Goal: Information Seeking & Learning: Learn about a topic

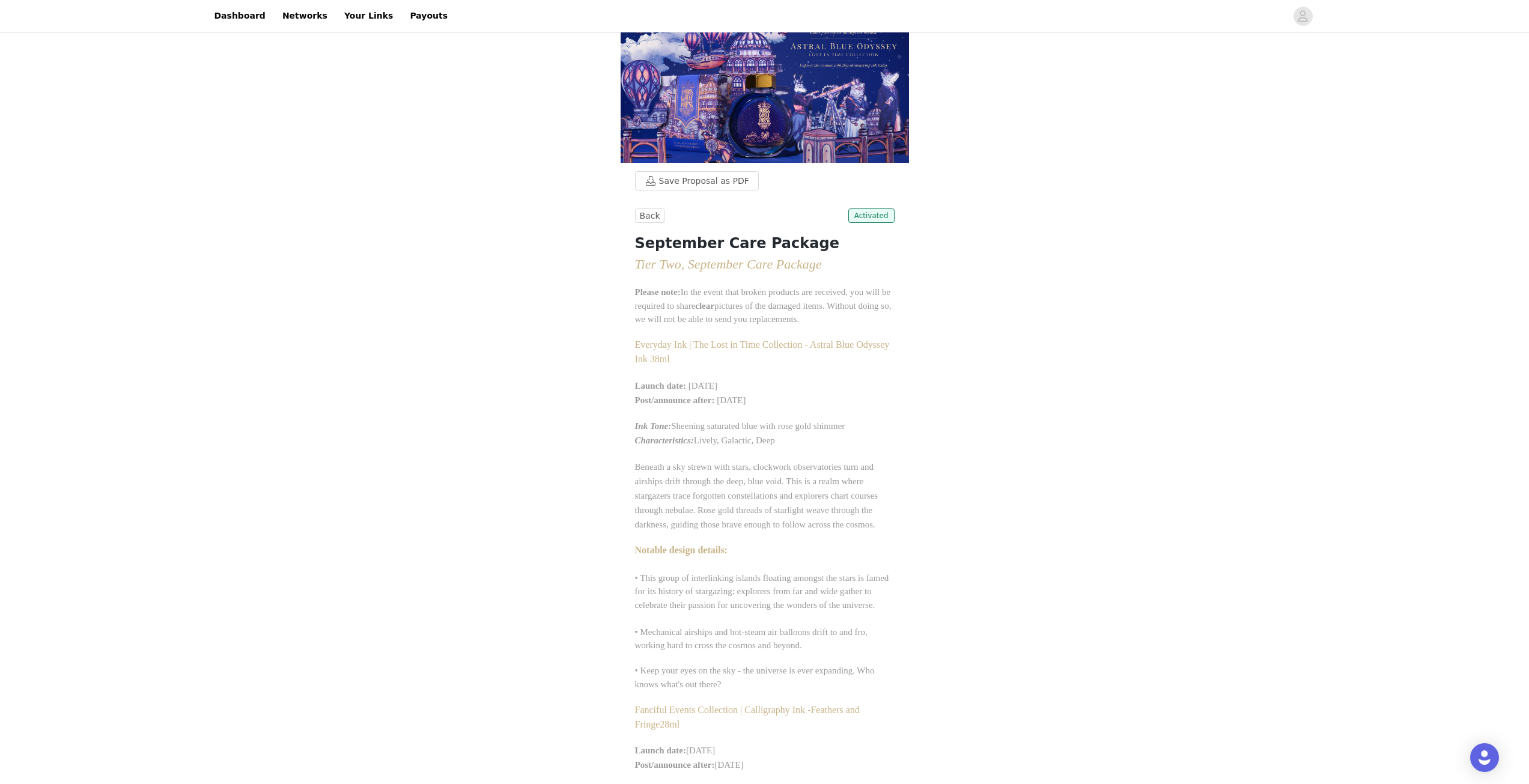
scroll to position [60, 0]
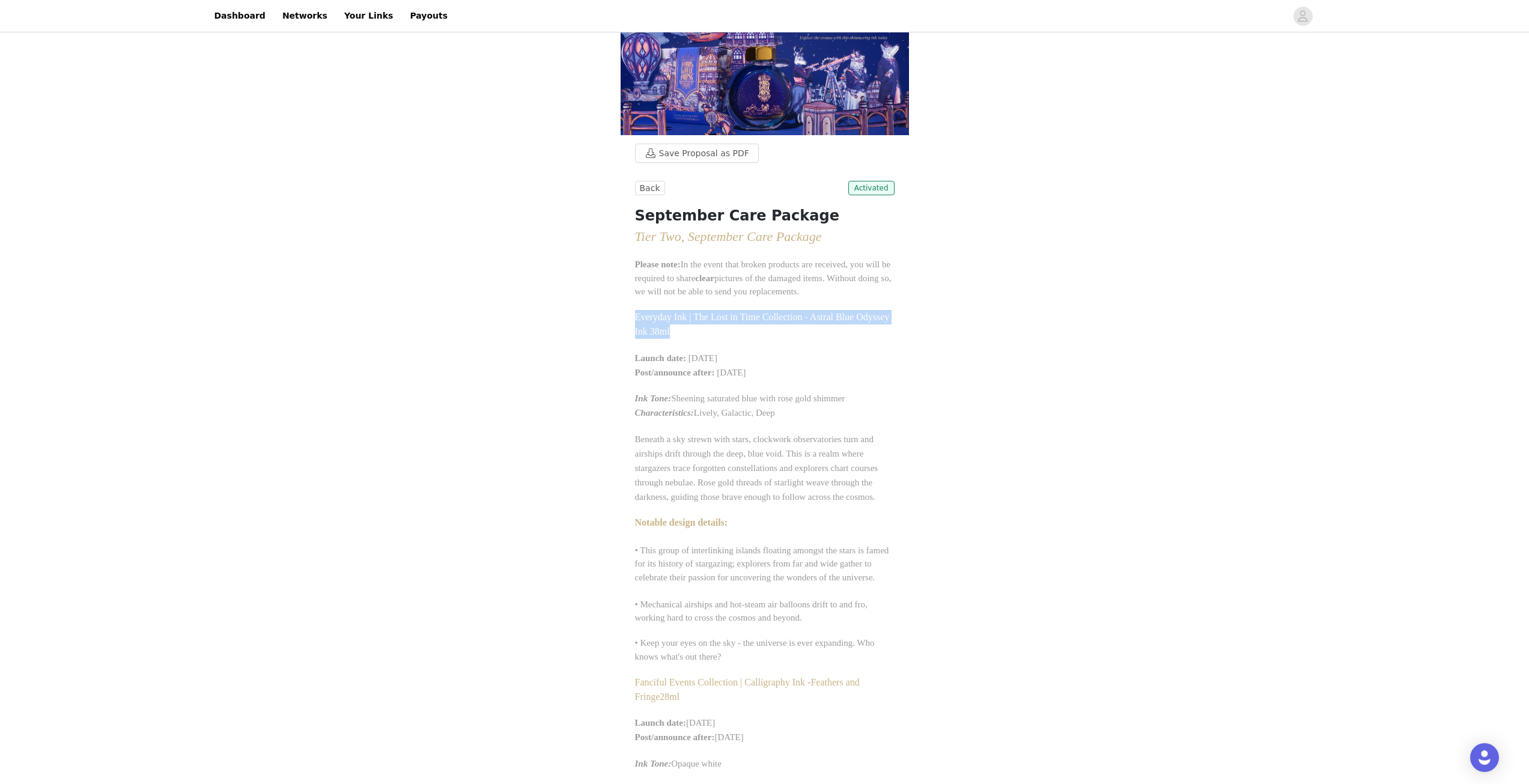
drag, startPoint x: 635, startPoint y: 316, endPoint x: 699, endPoint y: 328, distance: 65.1
click at [699, 328] on p "Everyday Ink | The Lost in Time Collection - Astral Blue Odyssey Ink 38ml" at bounding box center [765, 324] width 260 height 29
copy span "Everyday Ink | The Lost in Time Collection - Astral Blue Odyssey Ink 38ml"
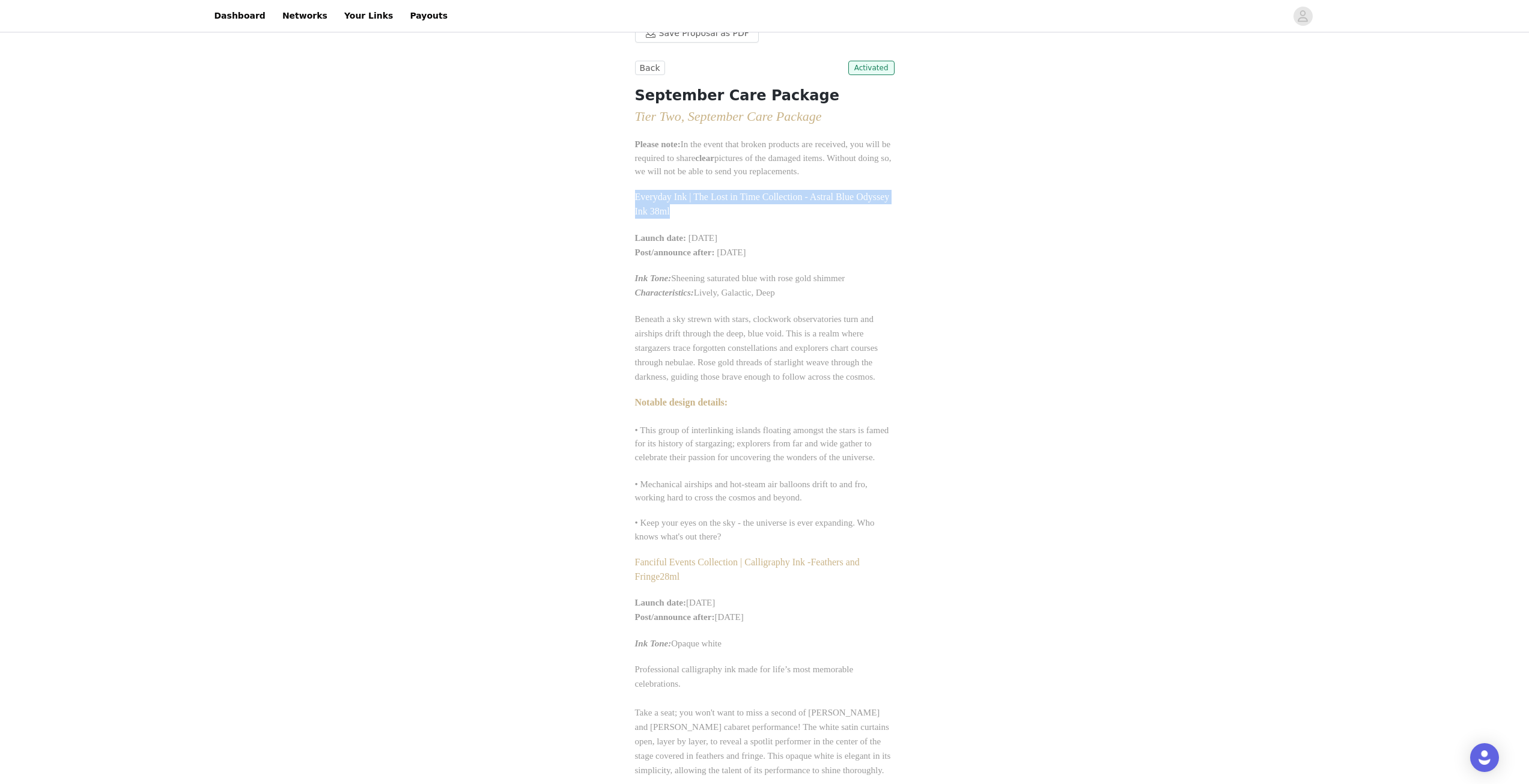
scroll to position [300, 0]
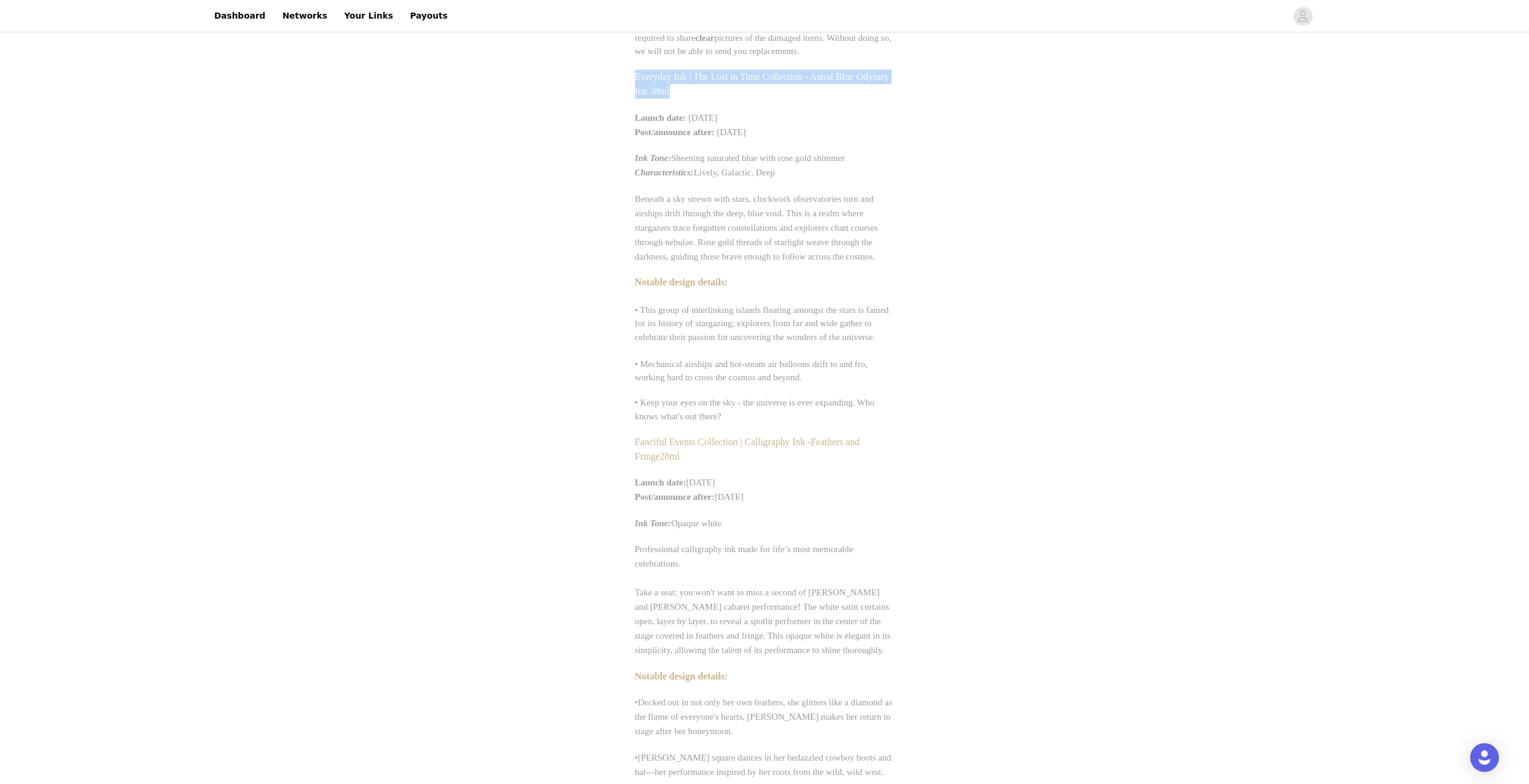
drag, startPoint x: 634, startPoint y: 440, endPoint x: 704, endPoint y: 459, distance: 72.5
copy span "Fanciful Events Collection | Calligraphy Ink - Feathers and Fringe 28ml"
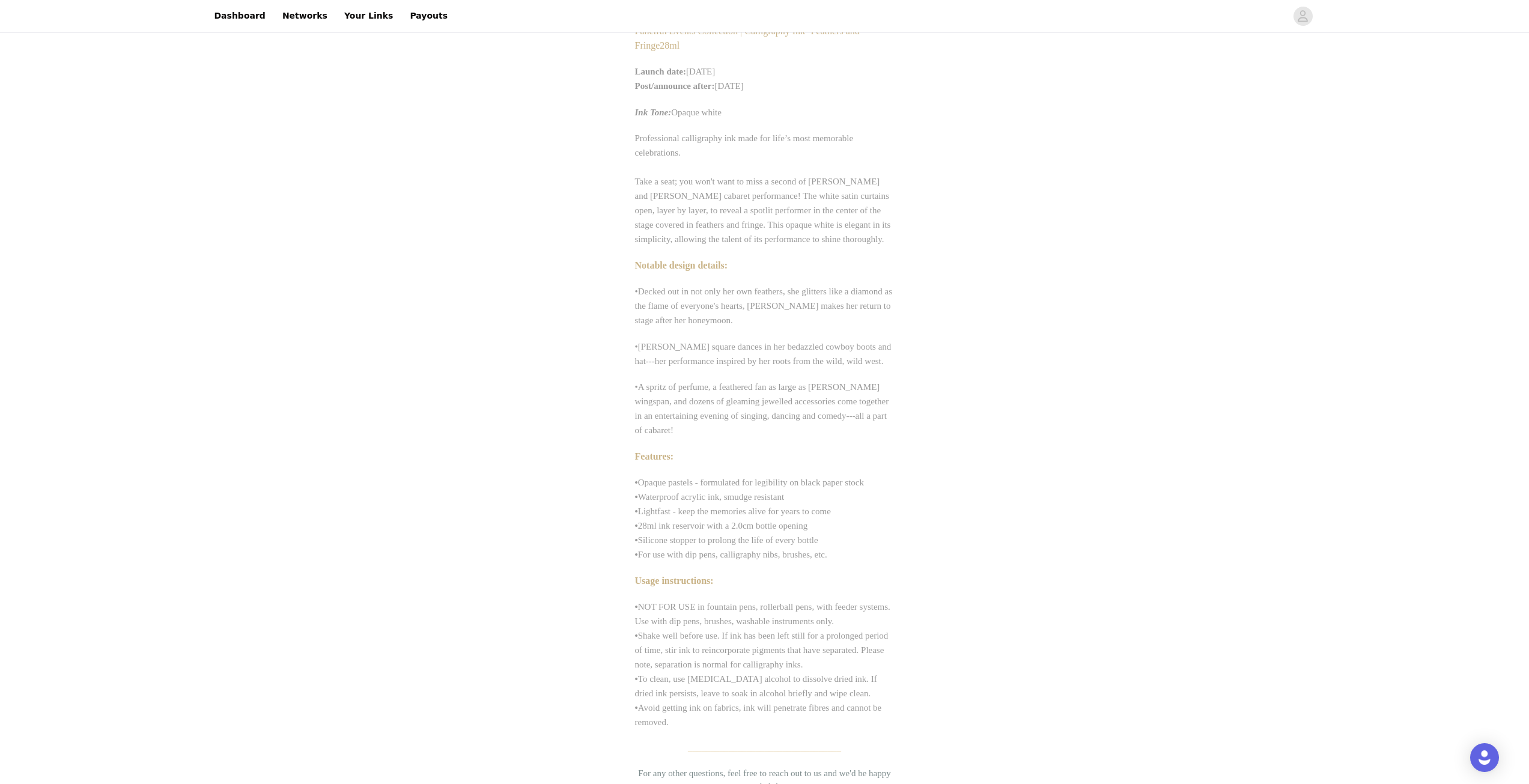
scroll to position [781, 0]
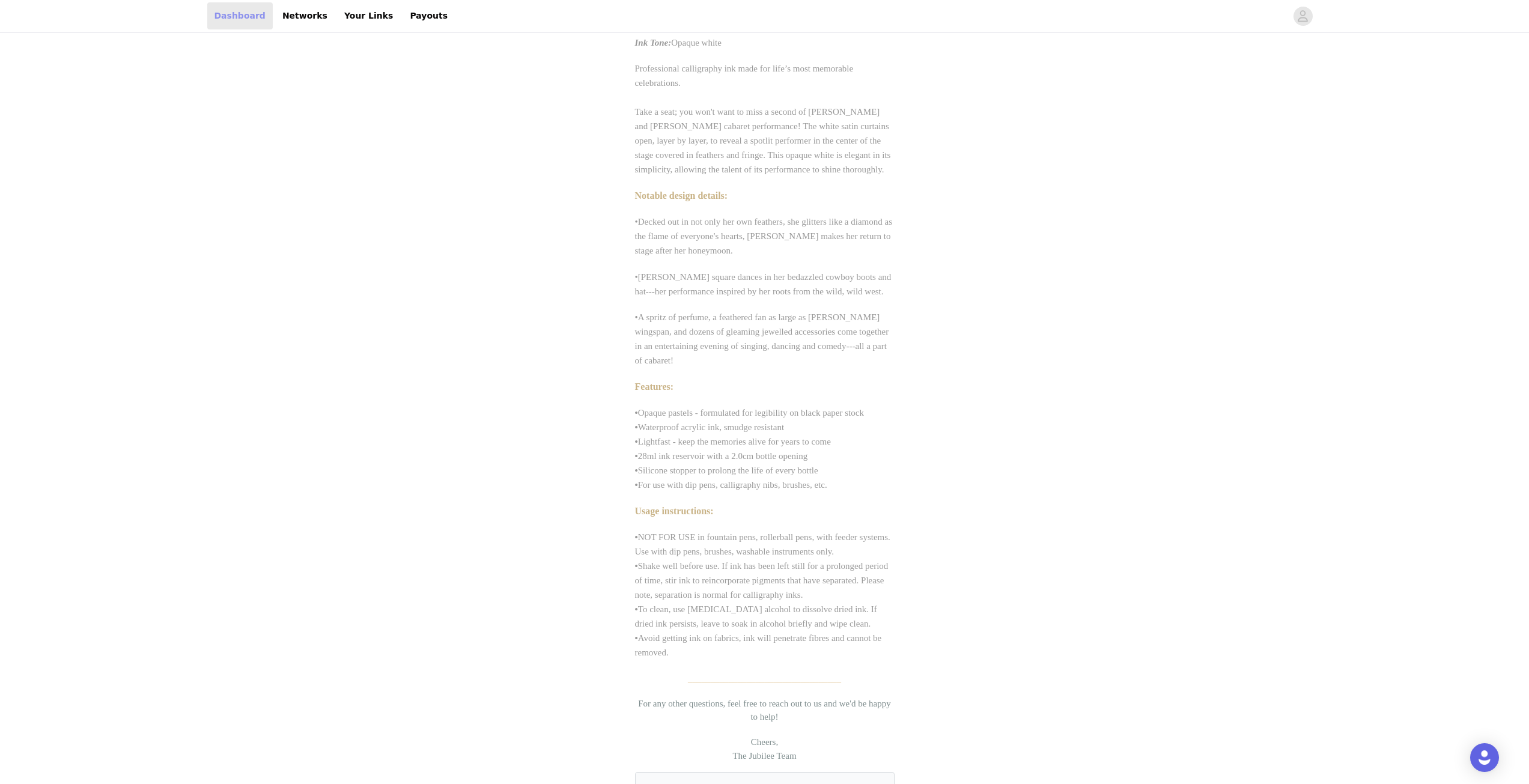
click at [211, 16] on link "Dashboard" at bounding box center [240, 16] width 66 height 27
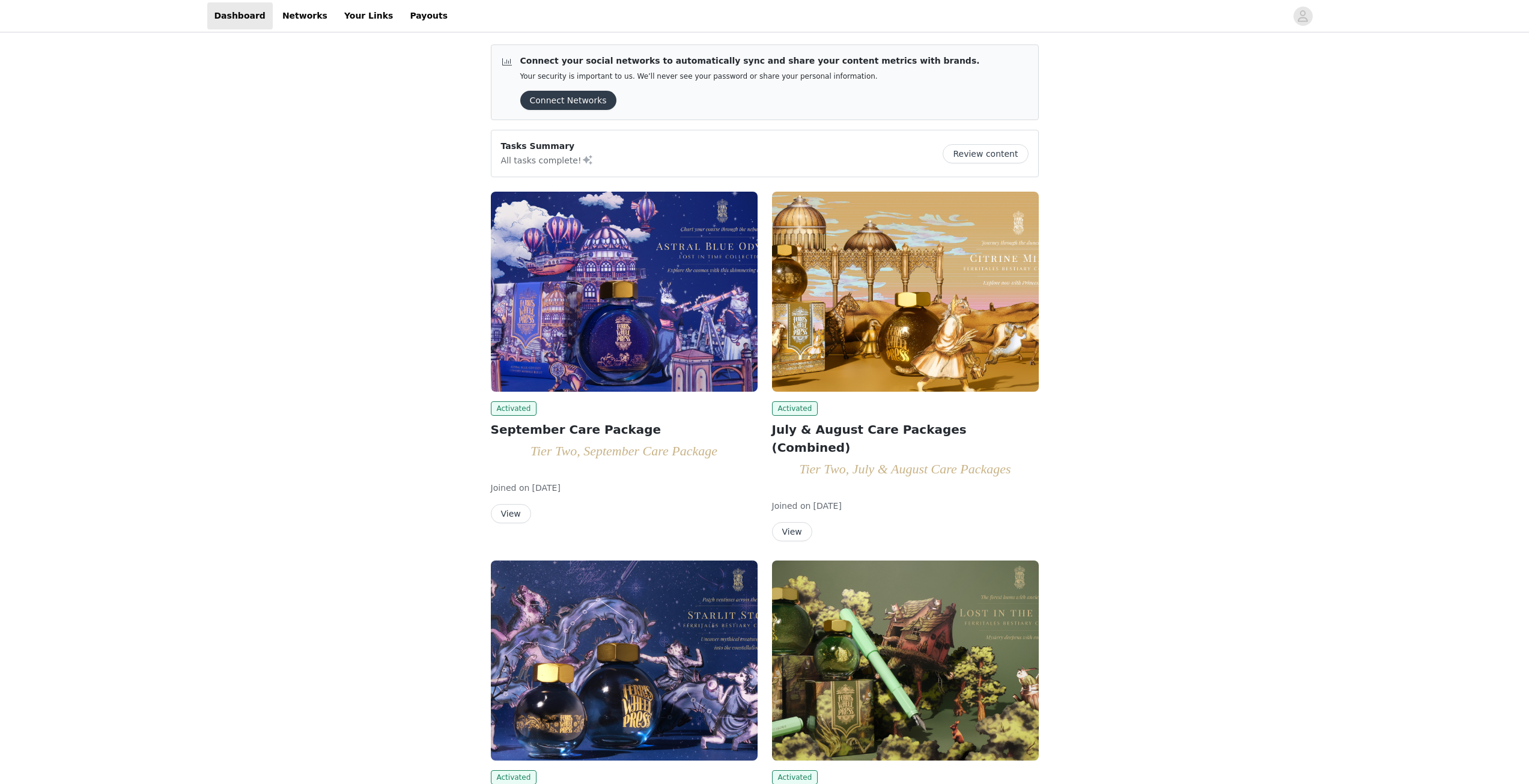
click at [803, 522] on button "View" at bounding box center [793, 531] width 40 height 20
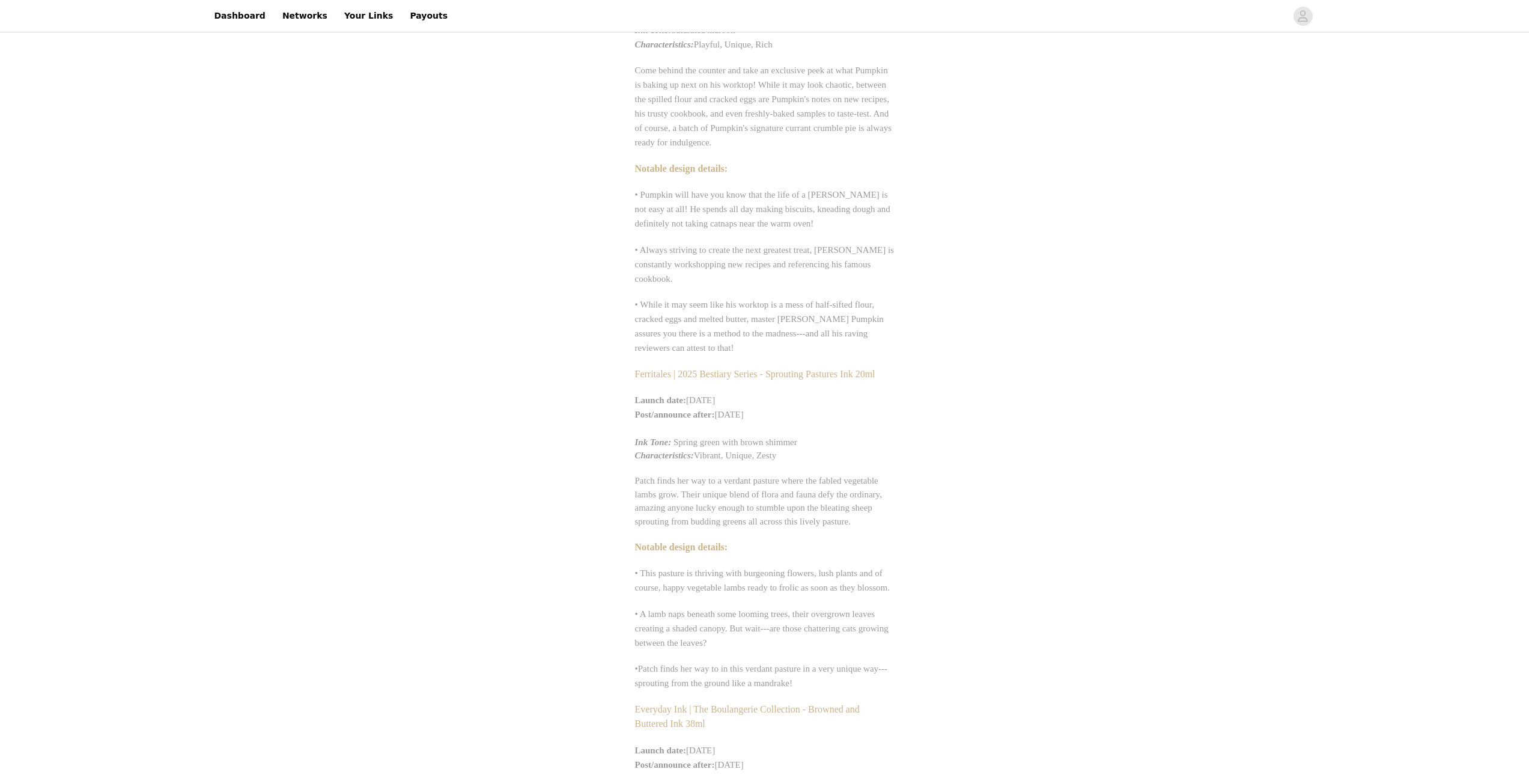
scroll to position [961, 0]
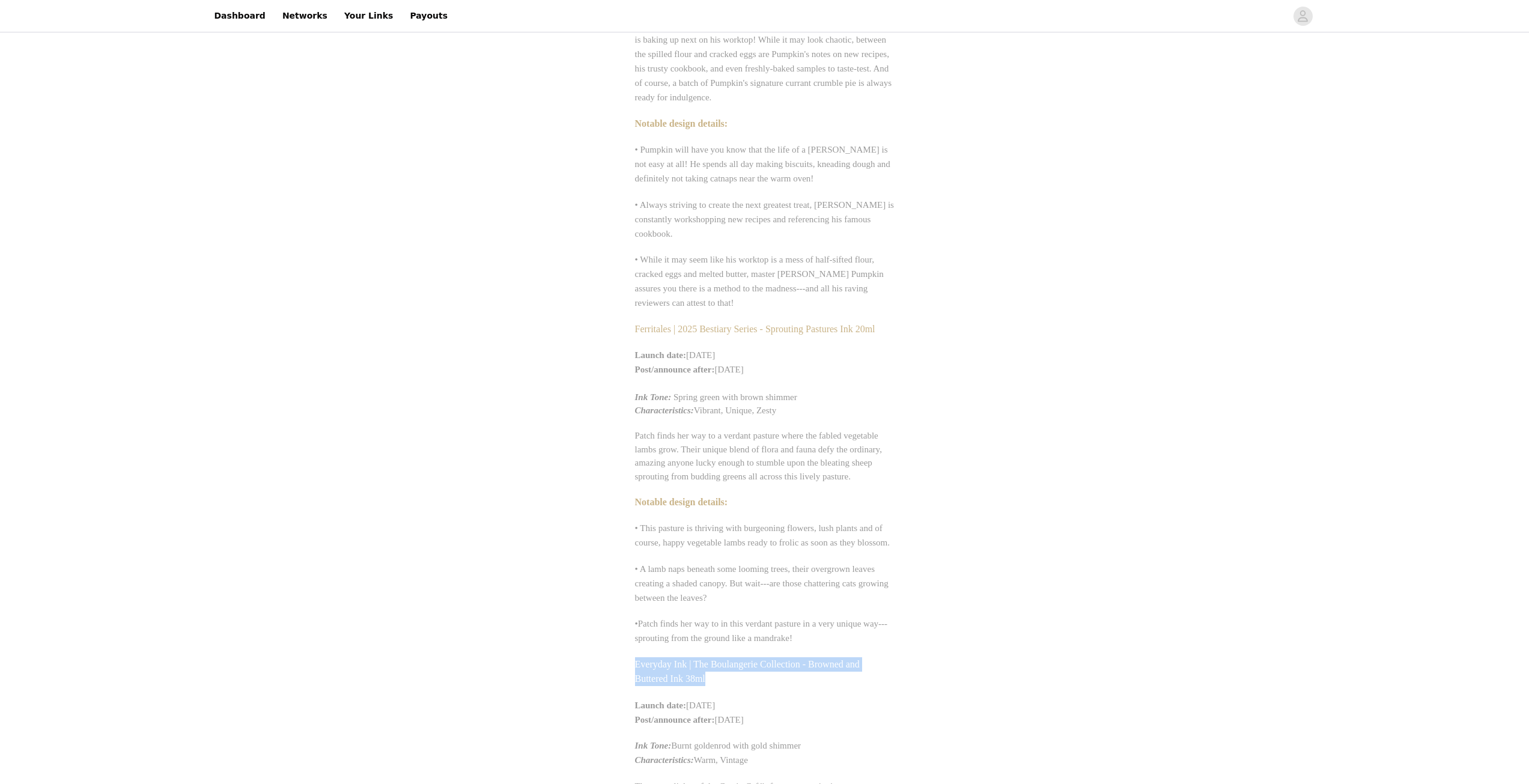
drag, startPoint x: 636, startPoint y: 500, endPoint x: 742, endPoint y: 522, distance: 108.3
click at [742, 657] on div "Everyday Ink | The Boulangerie Collection - Browned and Buttered Ink 38ml" at bounding box center [765, 671] width 260 height 29
copy span "Everyday Ink | The Boulangerie Collection - Browned and Buttered Ink 38ml"
drag, startPoint x: 637, startPoint y: 166, endPoint x: 881, endPoint y: 166, distance: 244.0
click at [881, 322] on p "Ferritales | 2025 Bestiary Series - Sprouting Pastures Ink 20ml" at bounding box center [765, 329] width 260 height 14
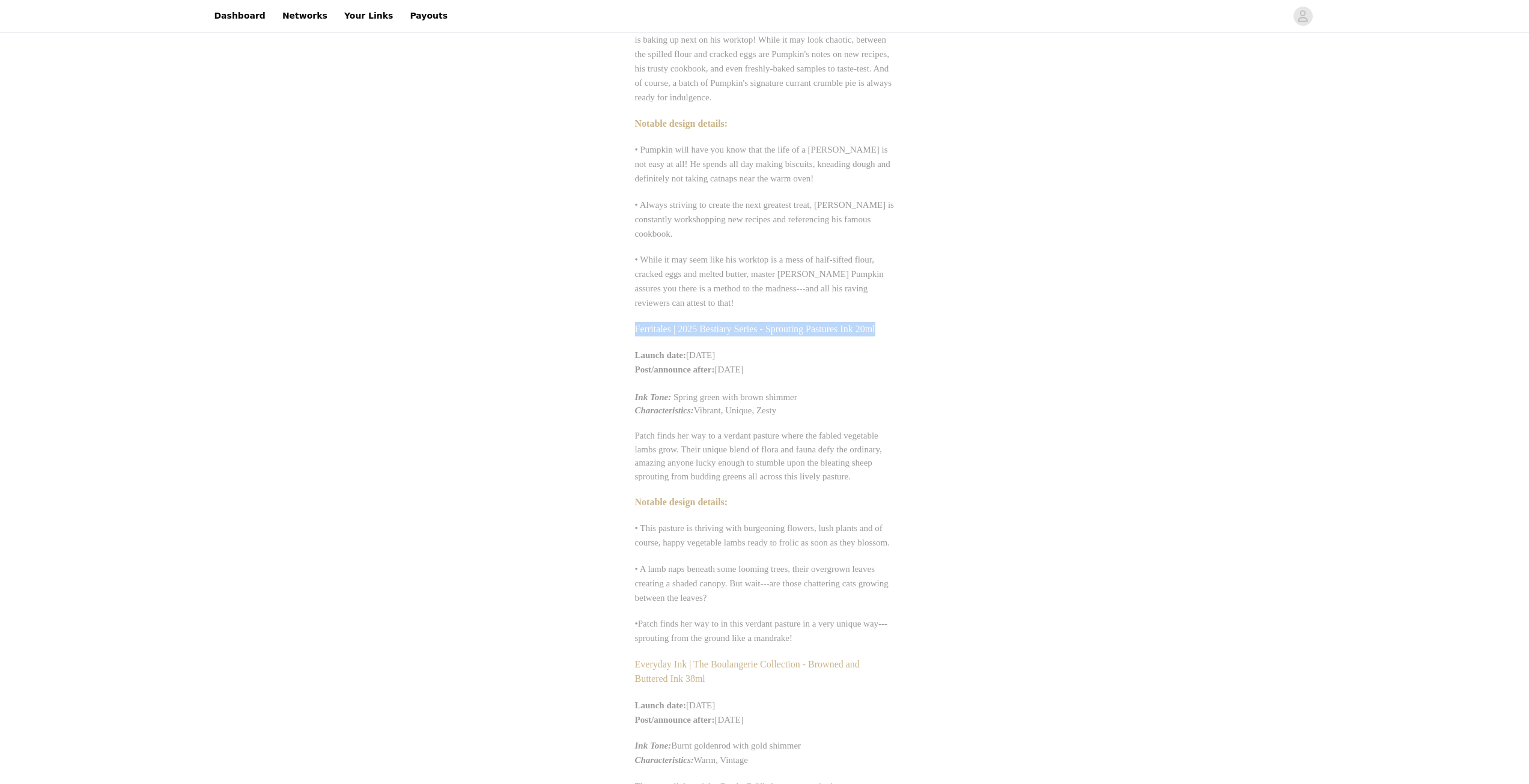
copy span "Ferritales | 2025 Bestiary Series - Sprouting Pastures Ink 20ml"
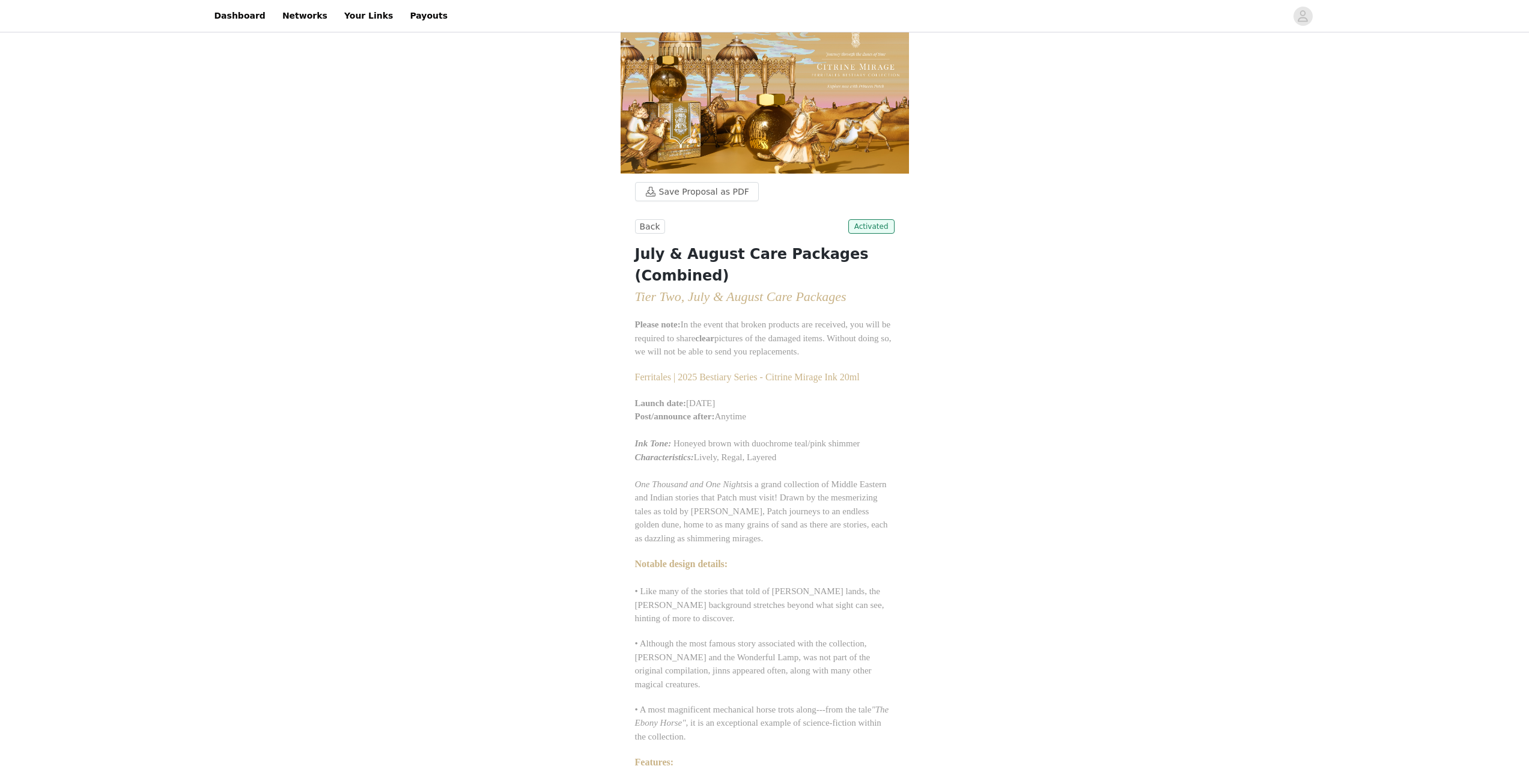
scroll to position [0, 0]
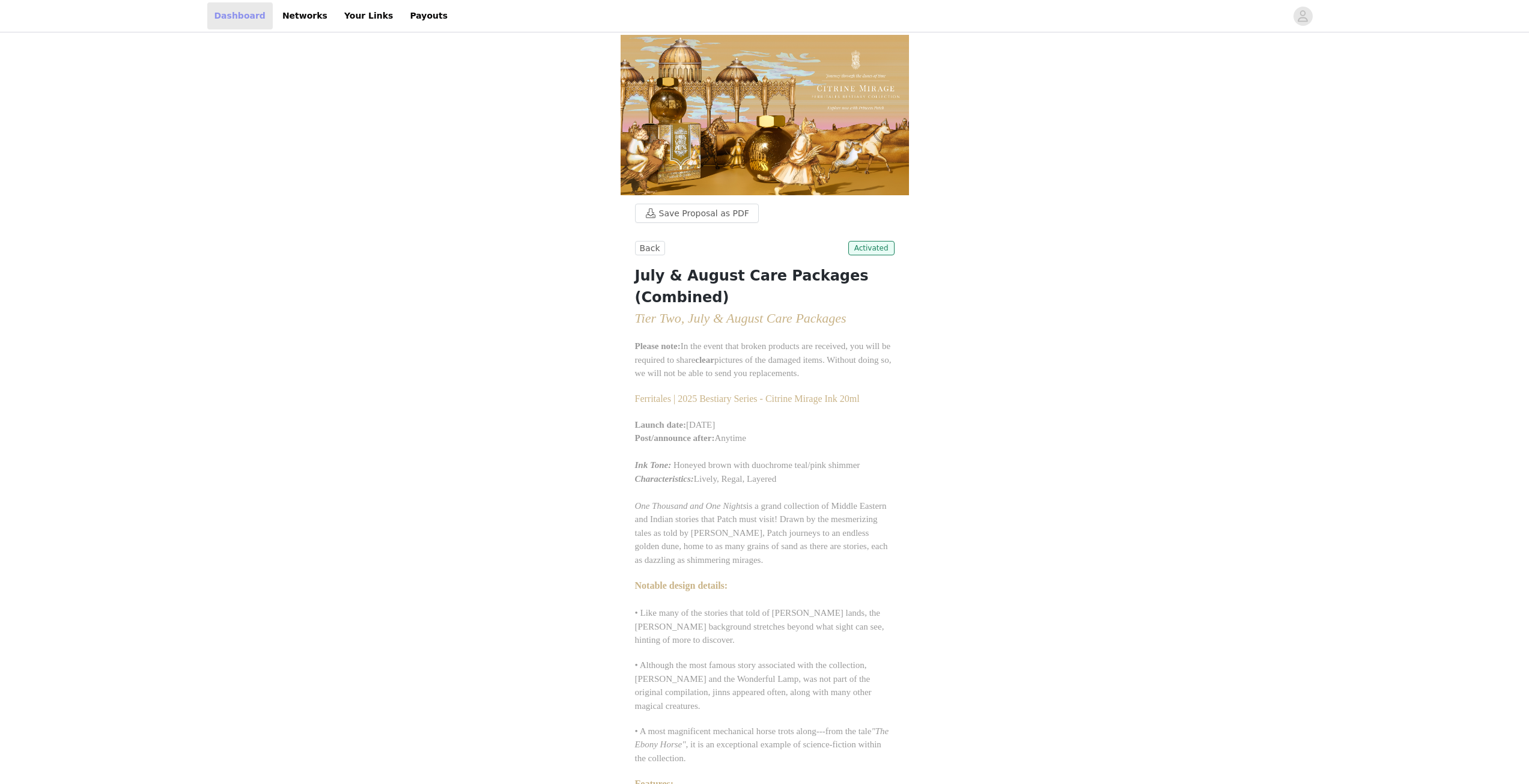
click at [234, 17] on link "Dashboard" at bounding box center [240, 16] width 66 height 27
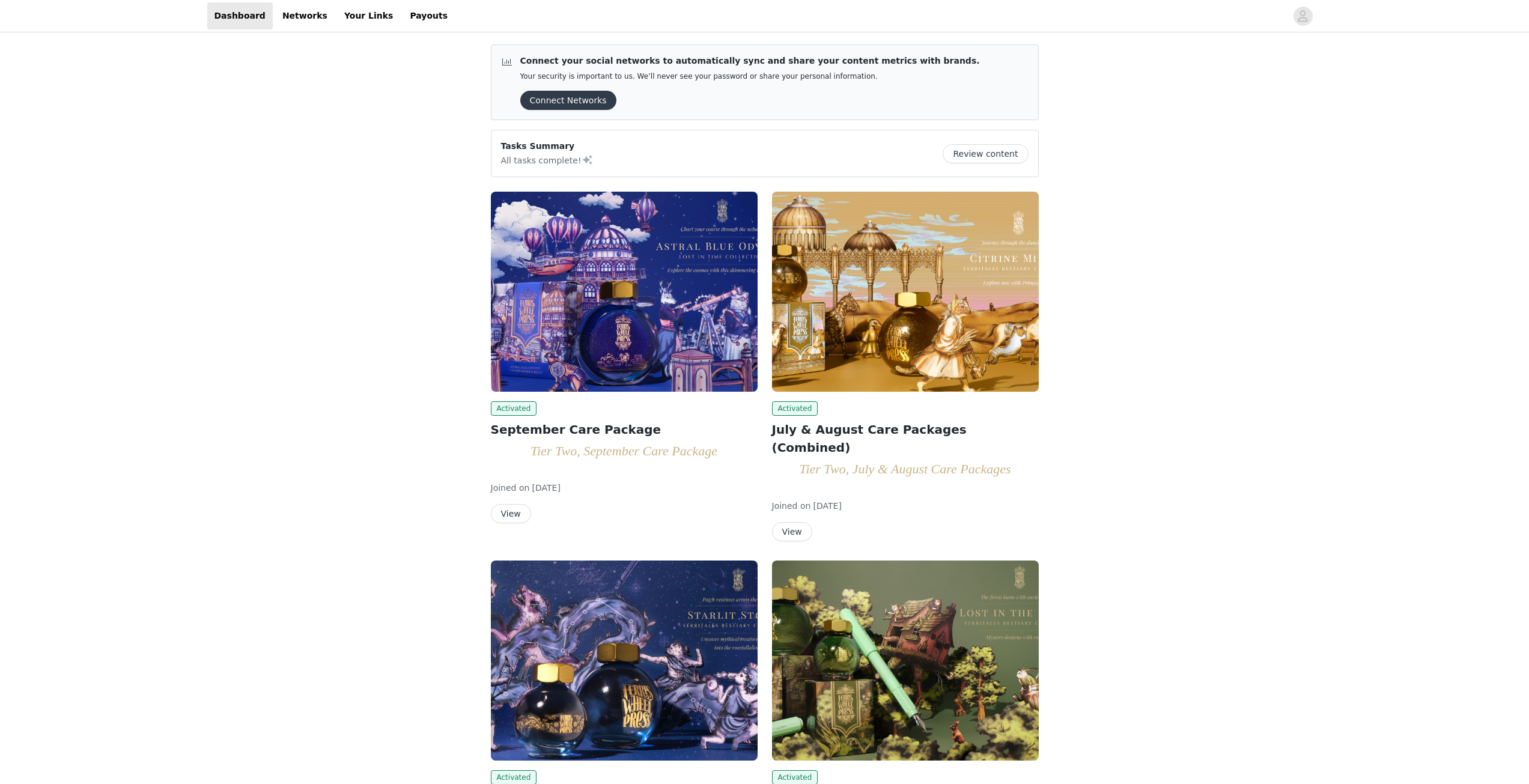
click at [519, 513] on button "View" at bounding box center [511, 513] width 40 height 20
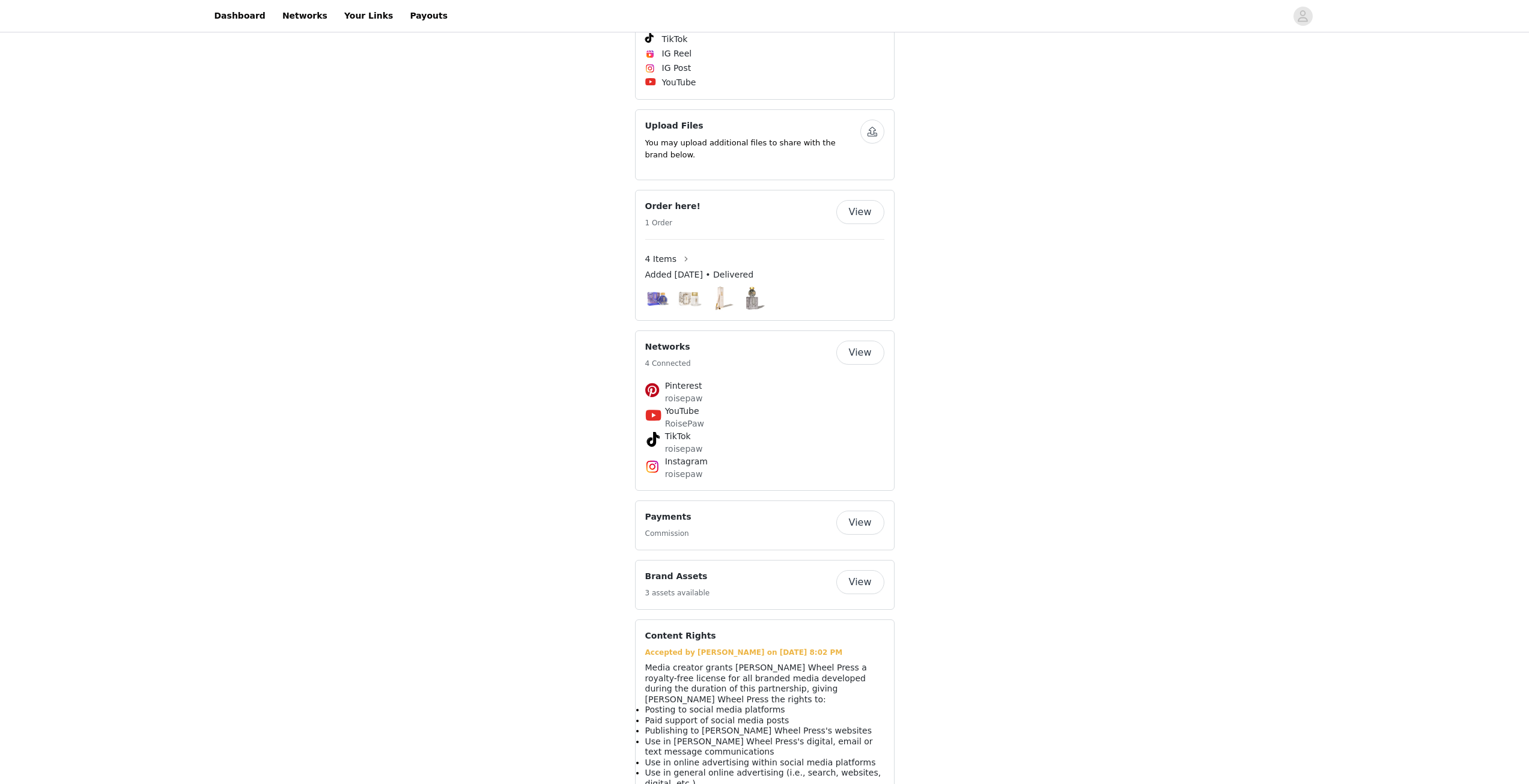
scroll to position [1802, 0]
click at [755, 285] on img at bounding box center [753, 294] width 25 height 25
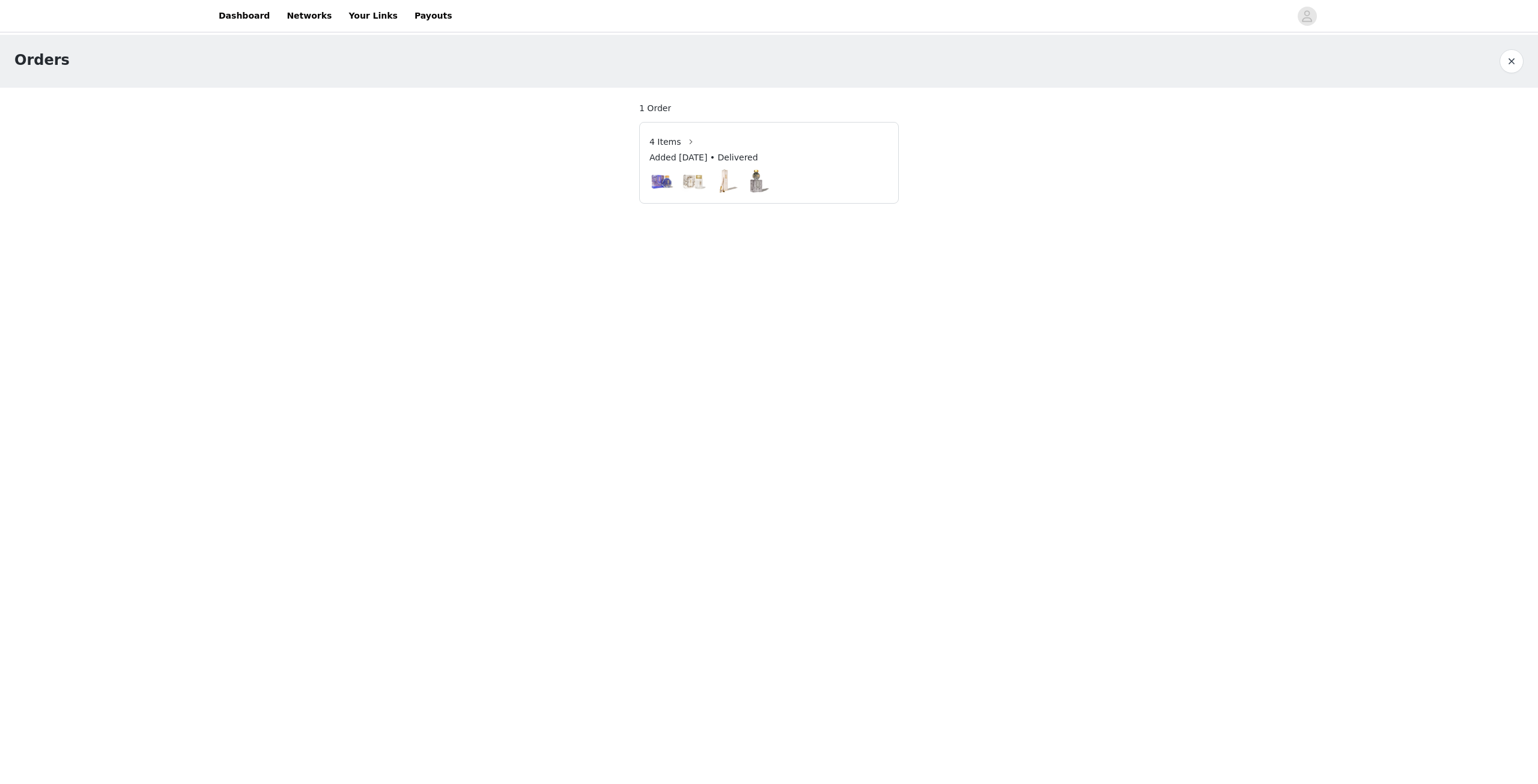
click at [759, 185] on img at bounding box center [757, 181] width 25 height 25
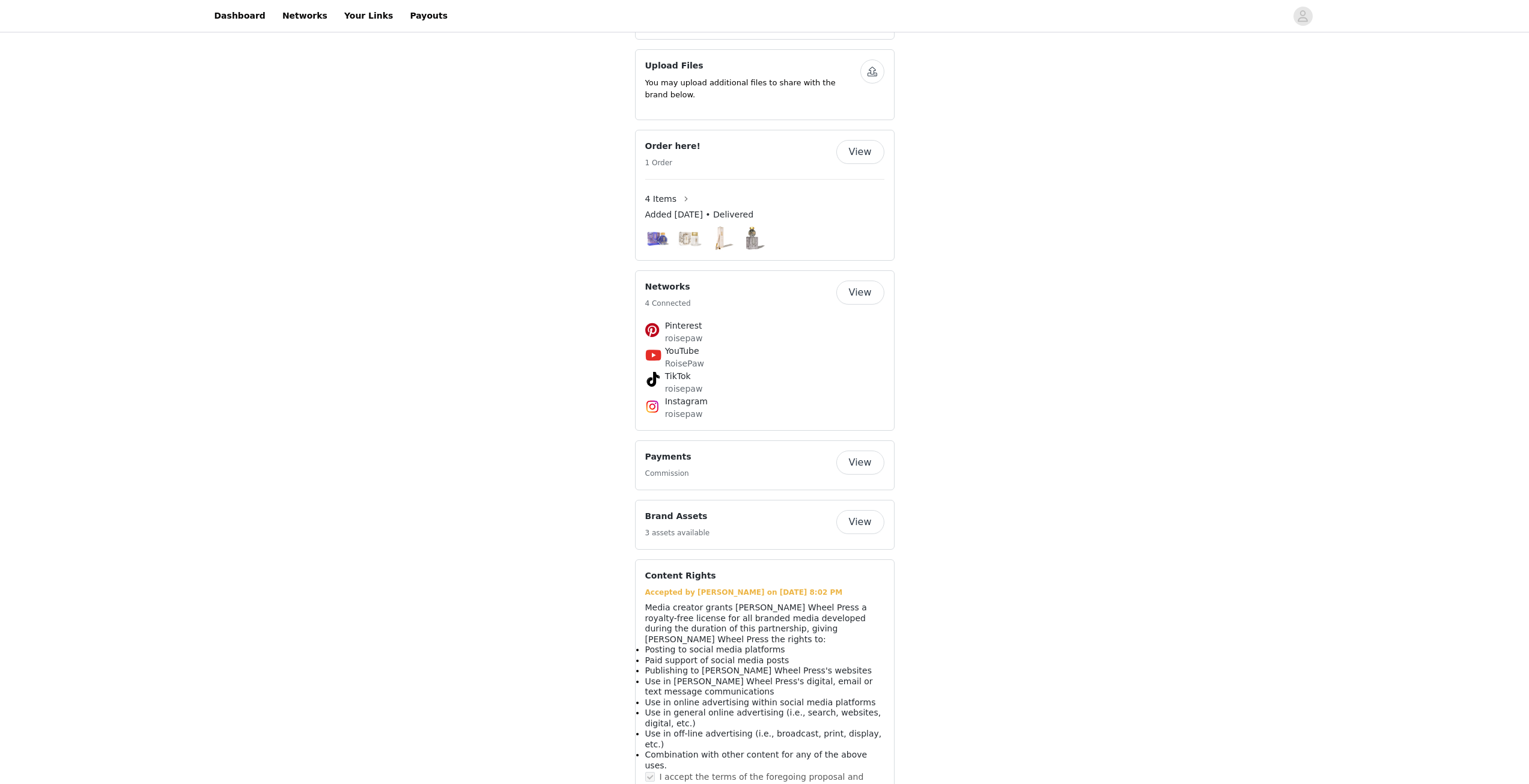
scroll to position [1862, 0]
click at [867, 510] on button "View" at bounding box center [861, 518] width 48 height 24
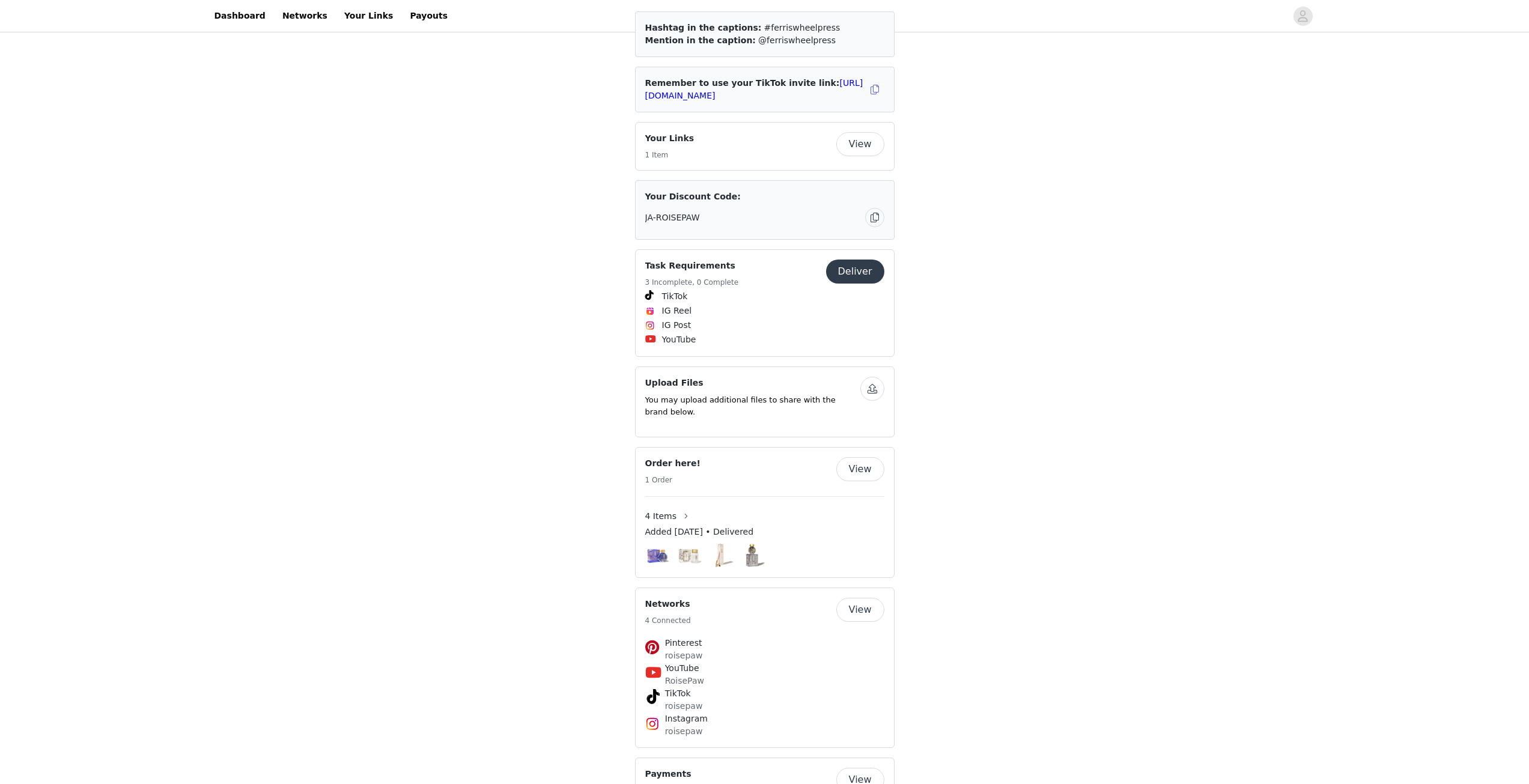
scroll to position [1562, 0]
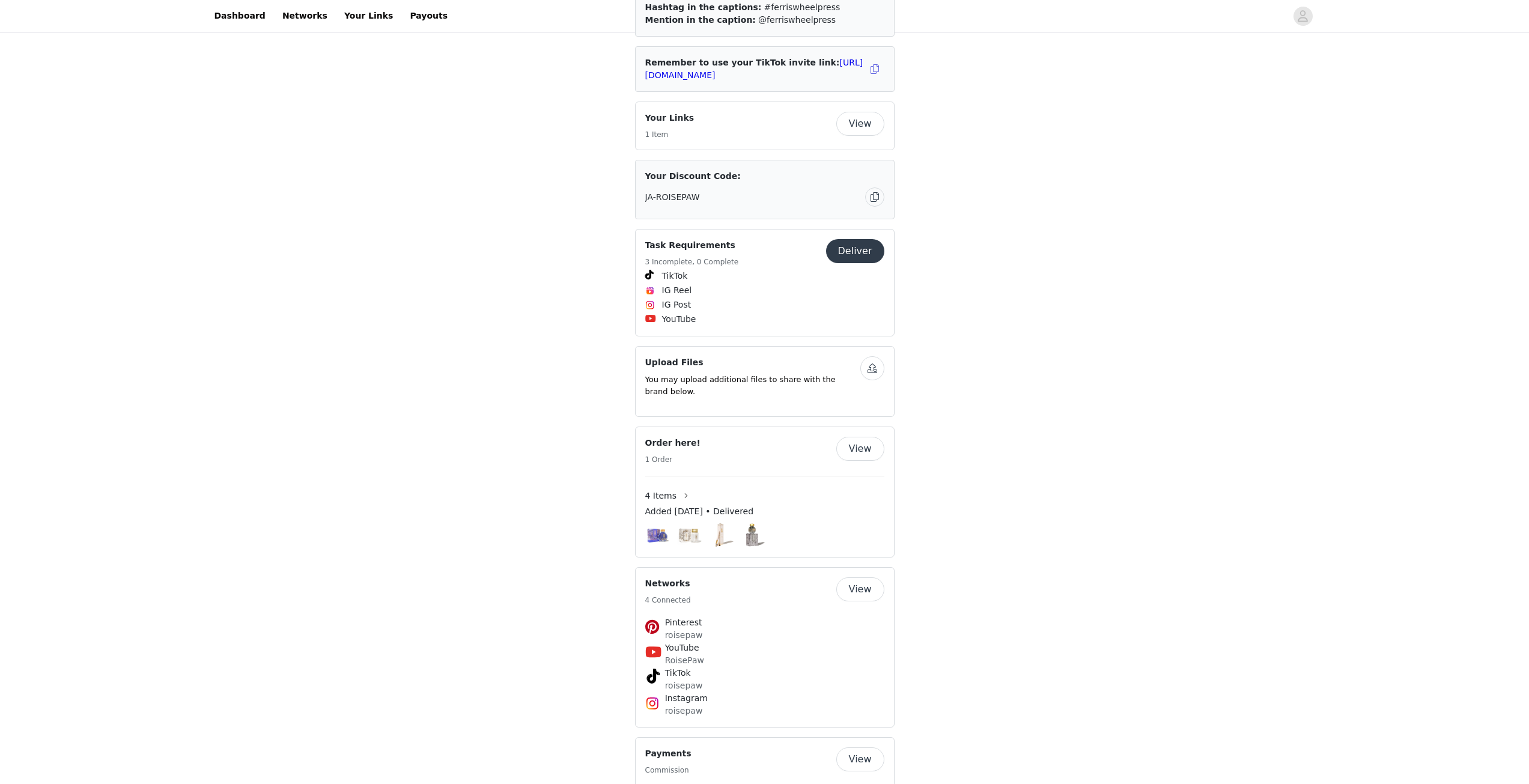
click at [863, 436] on button "View" at bounding box center [861, 448] width 48 height 24
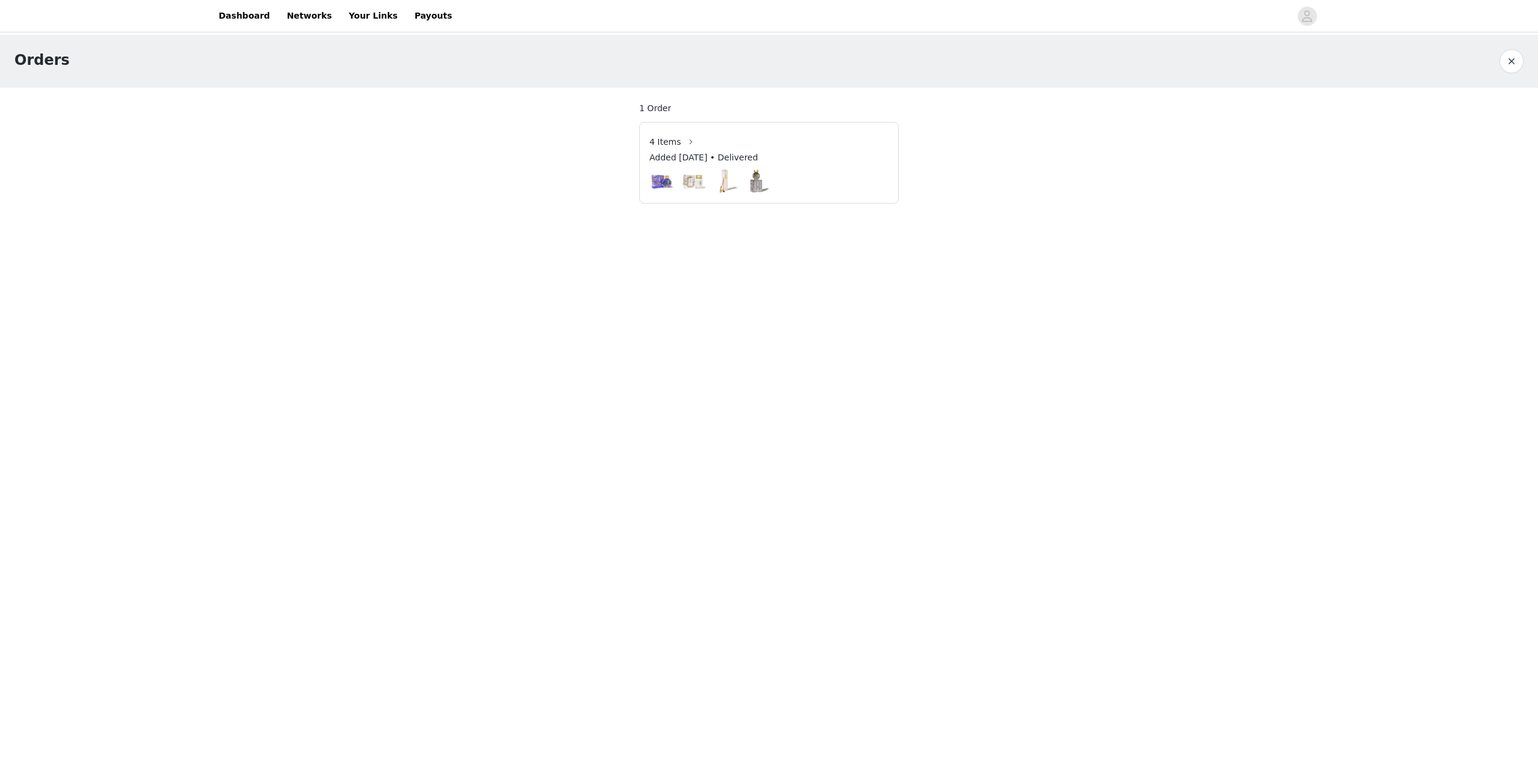
click at [752, 177] on img at bounding box center [757, 181] width 25 height 25
click at [761, 181] on img at bounding box center [757, 181] width 25 height 25
click at [681, 139] on button "button" at bounding box center [691, 142] width 20 height 20
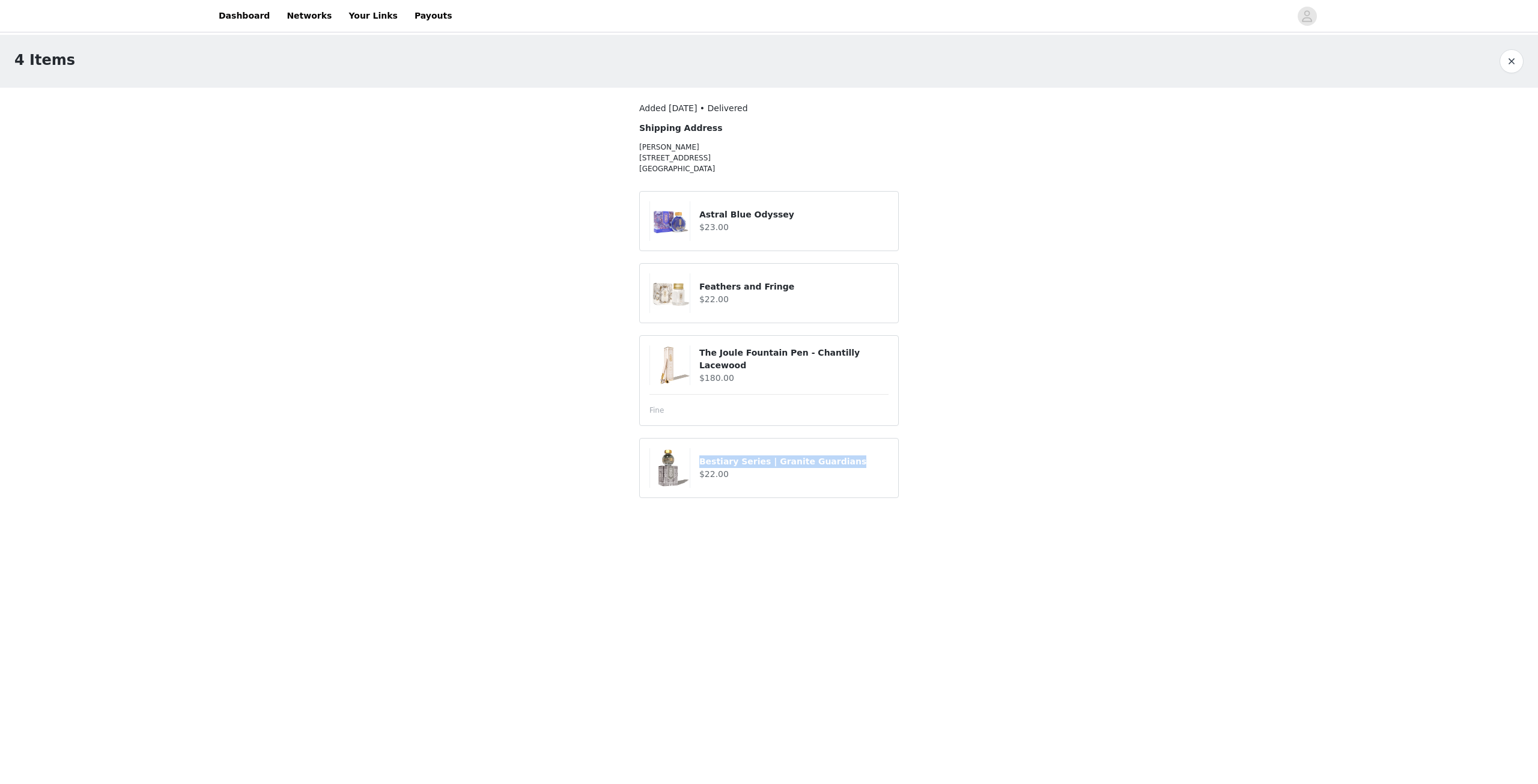
drag, startPoint x: 700, startPoint y: 461, endPoint x: 854, endPoint y: 458, distance: 154.0
click at [854, 458] on h4 "Bestiary Series | Granite Guardians" at bounding box center [794, 462] width 189 height 13
copy h4 "Bestiary Series | Granite Guardians"
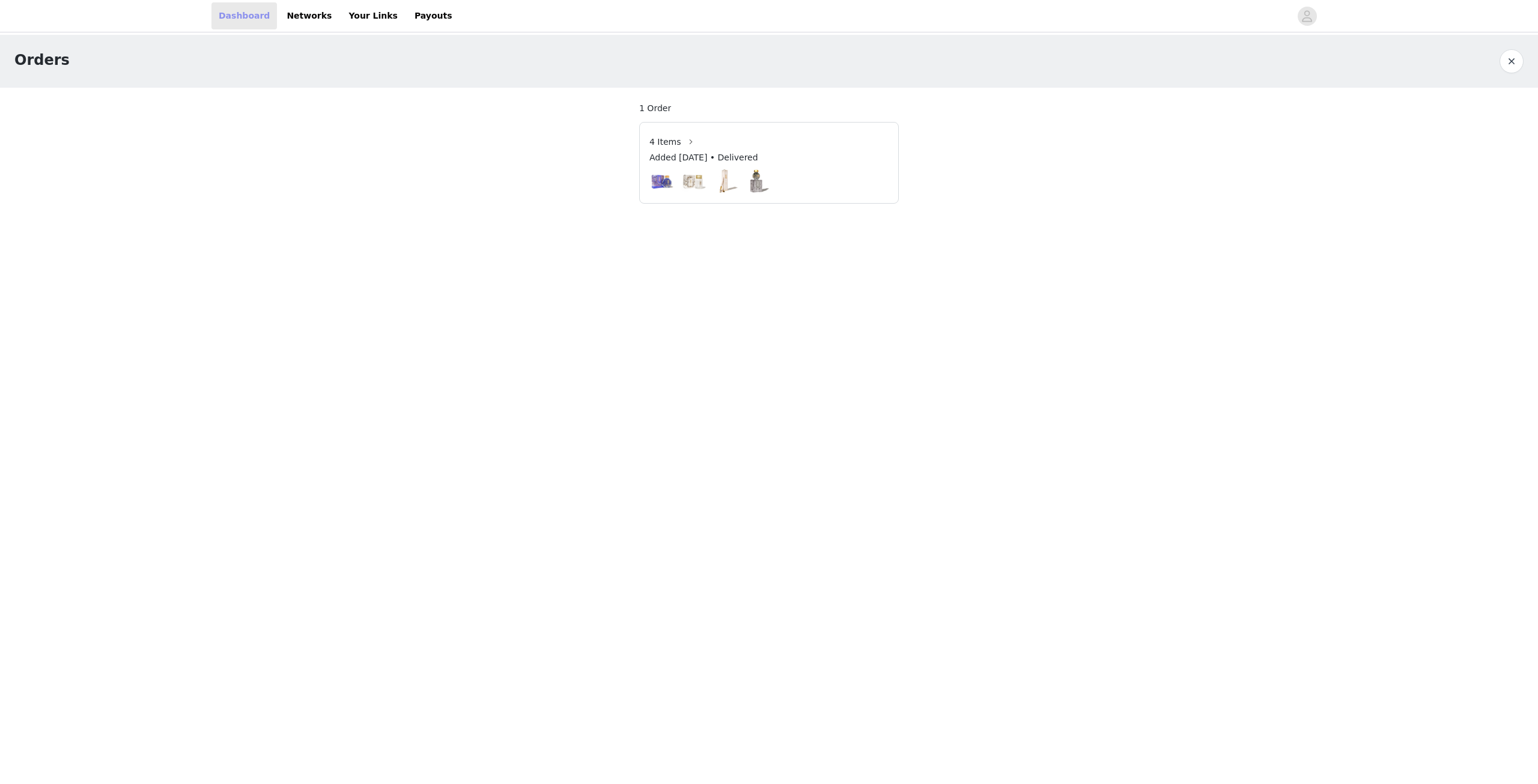
click at [242, 22] on link "Dashboard" at bounding box center [244, 16] width 66 height 27
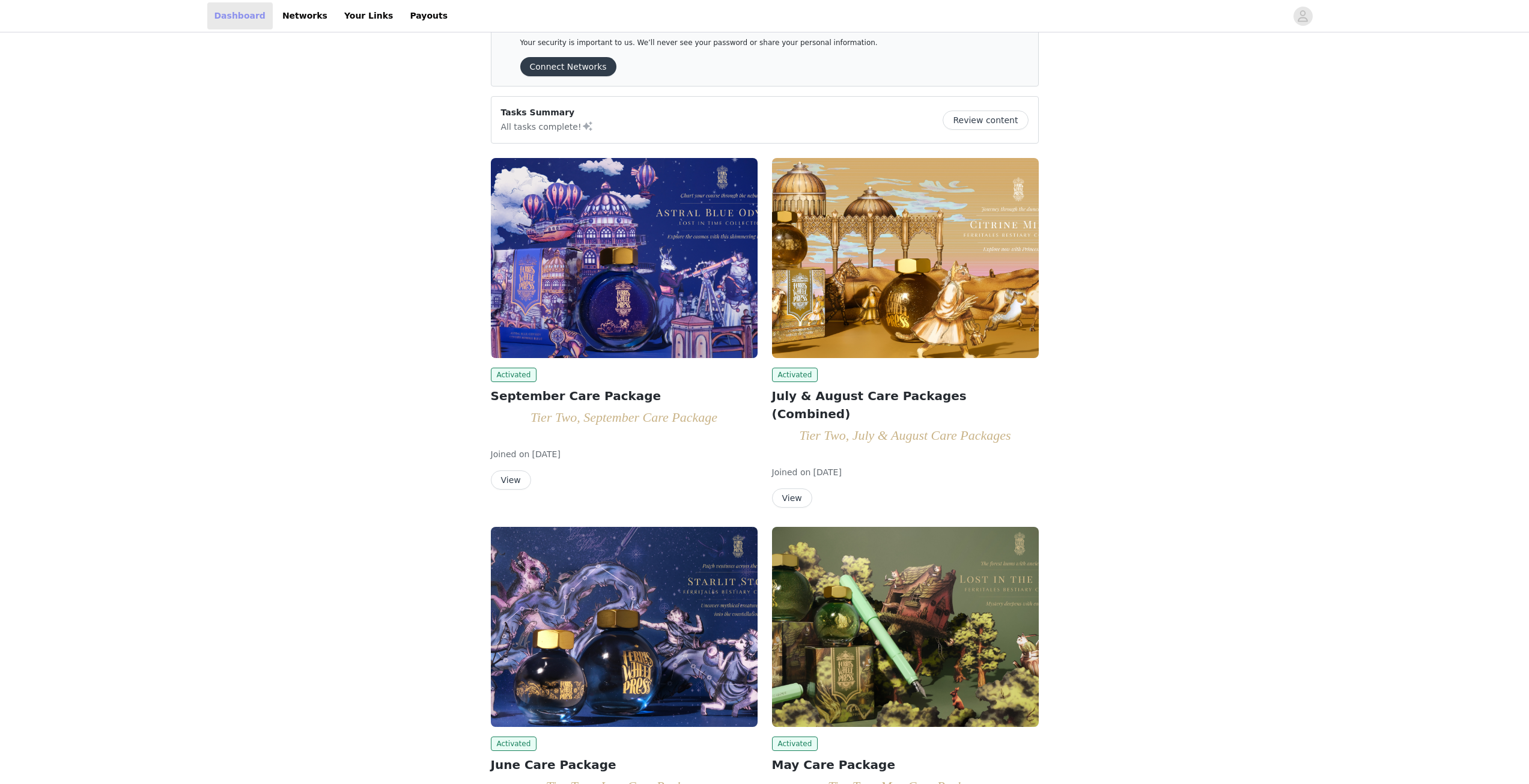
scroll to position [120, 0]
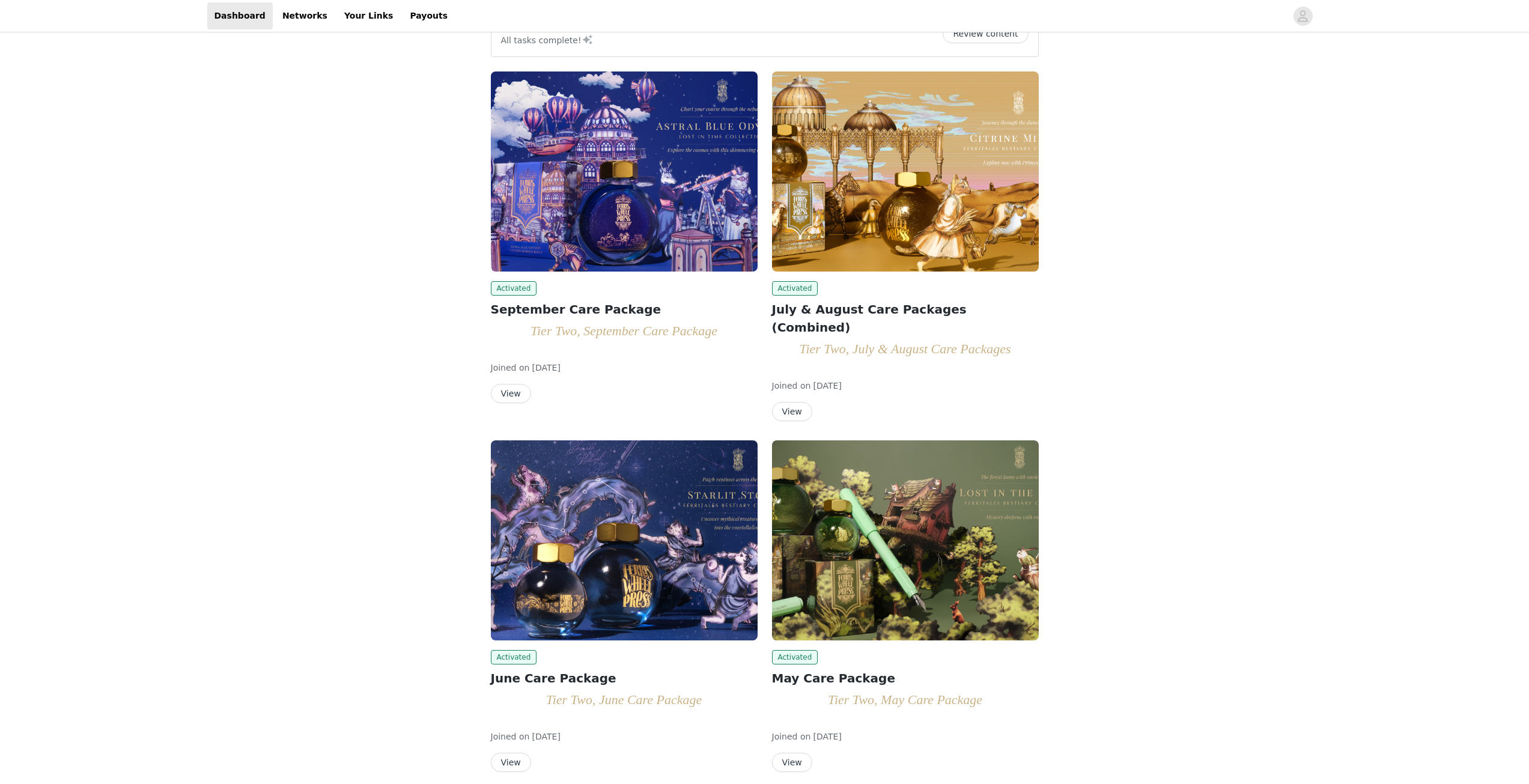
click at [510, 753] on button "View" at bounding box center [511, 762] width 40 height 20
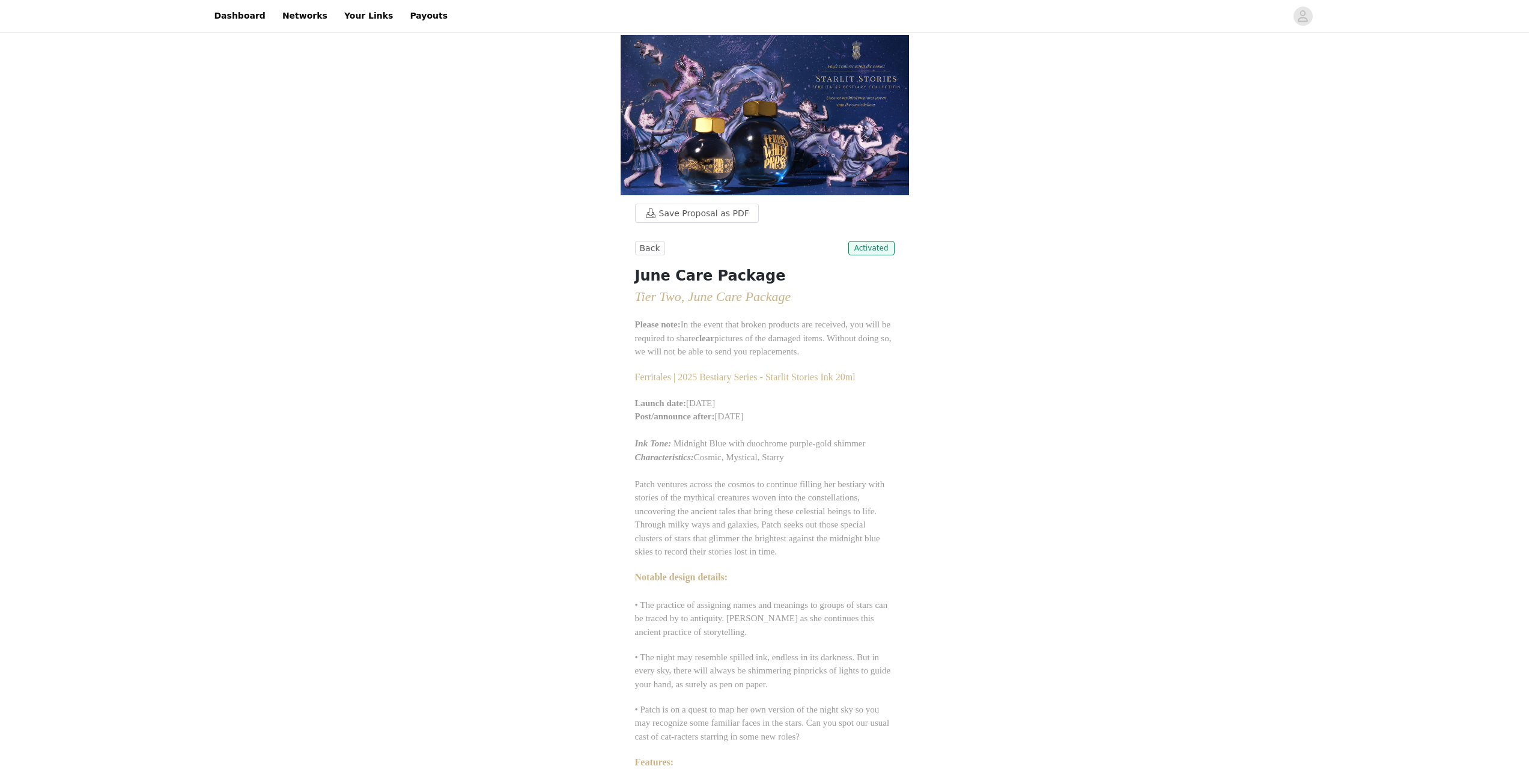
scroll to position [120, 0]
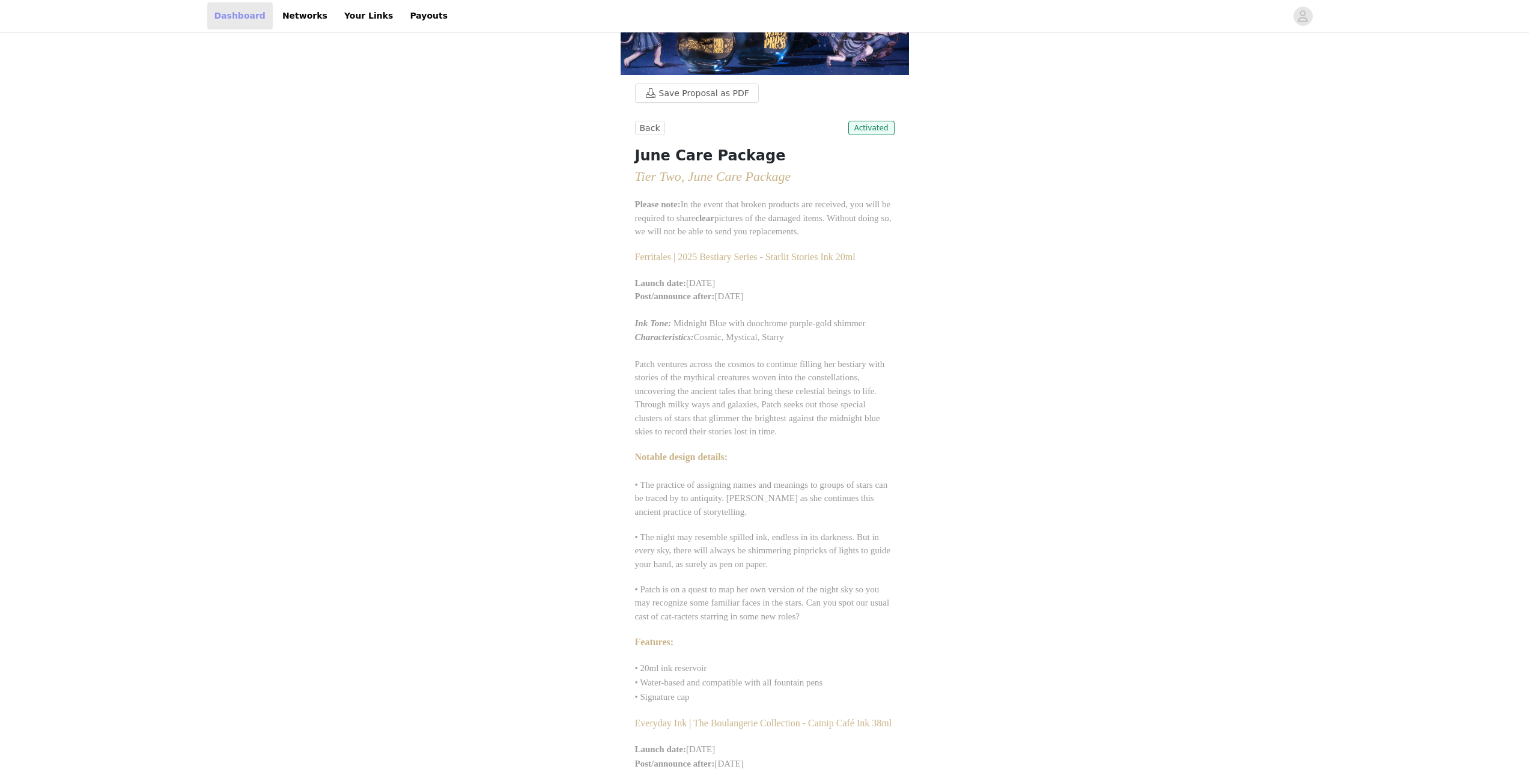
click at [253, 17] on link "Dashboard" at bounding box center [240, 16] width 66 height 27
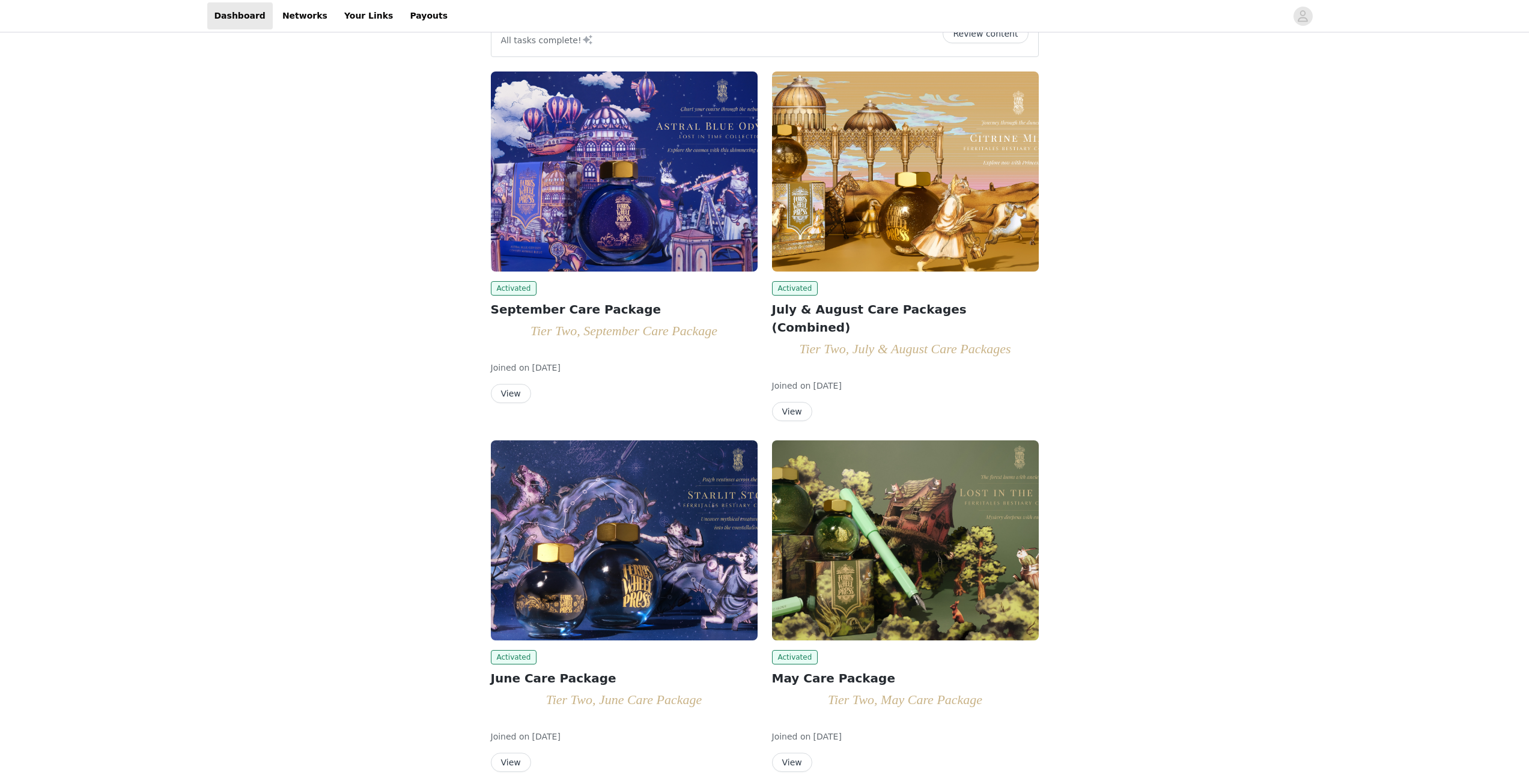
click at [799, 753] on button "View" at bounding box center [793, 762] width 40 height 20
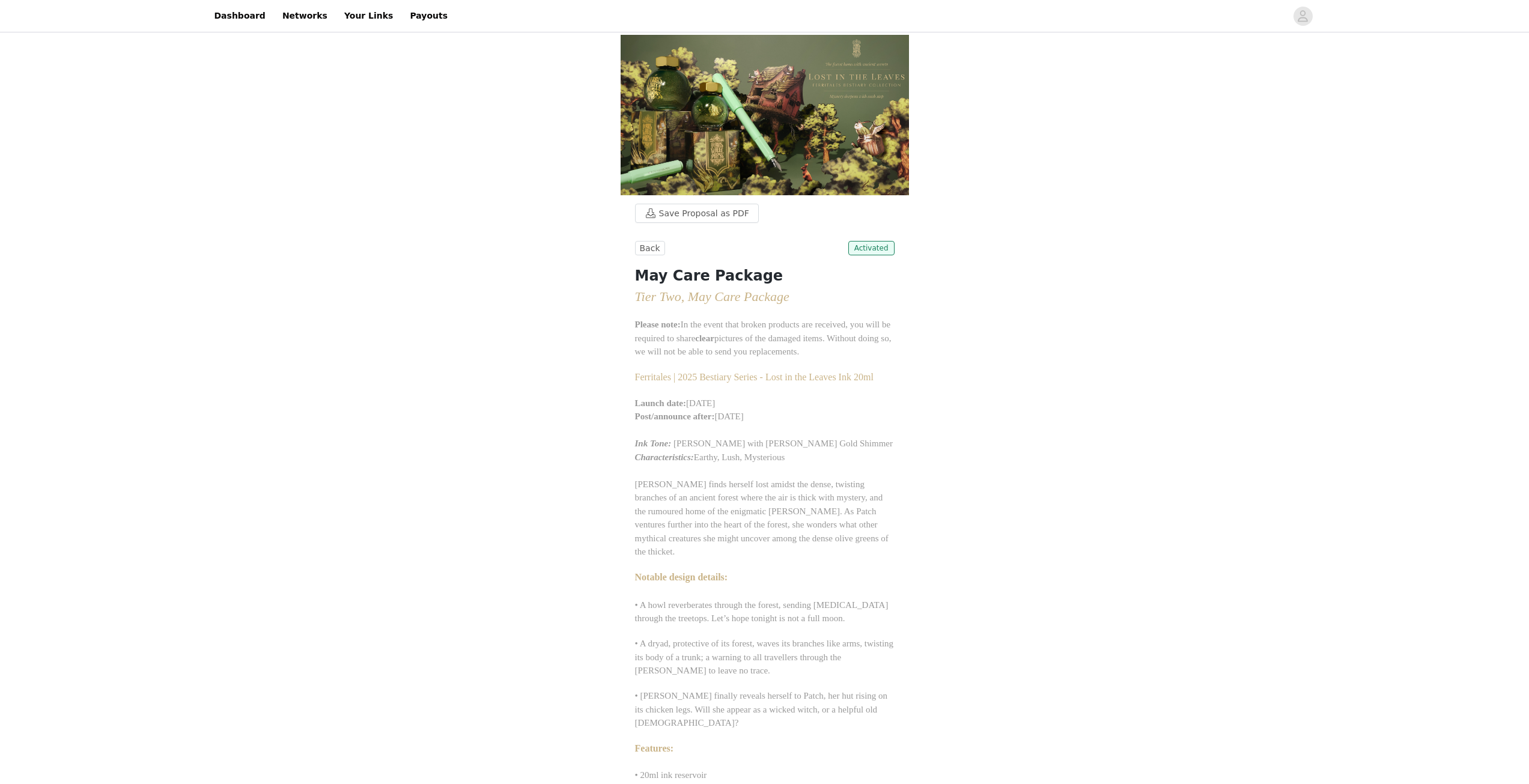
drag, startPoint x: 635, startPoint y: 655, endPoint x: 660, endPoint y: 671, distance: 29.7
copy span "Everyday Ink | Summer Getaway Collection - Highland Smoke Ink 38ml"
click at [239, 13] on link "Dashboard" at bounding box center [240, 16] width 66 height 27
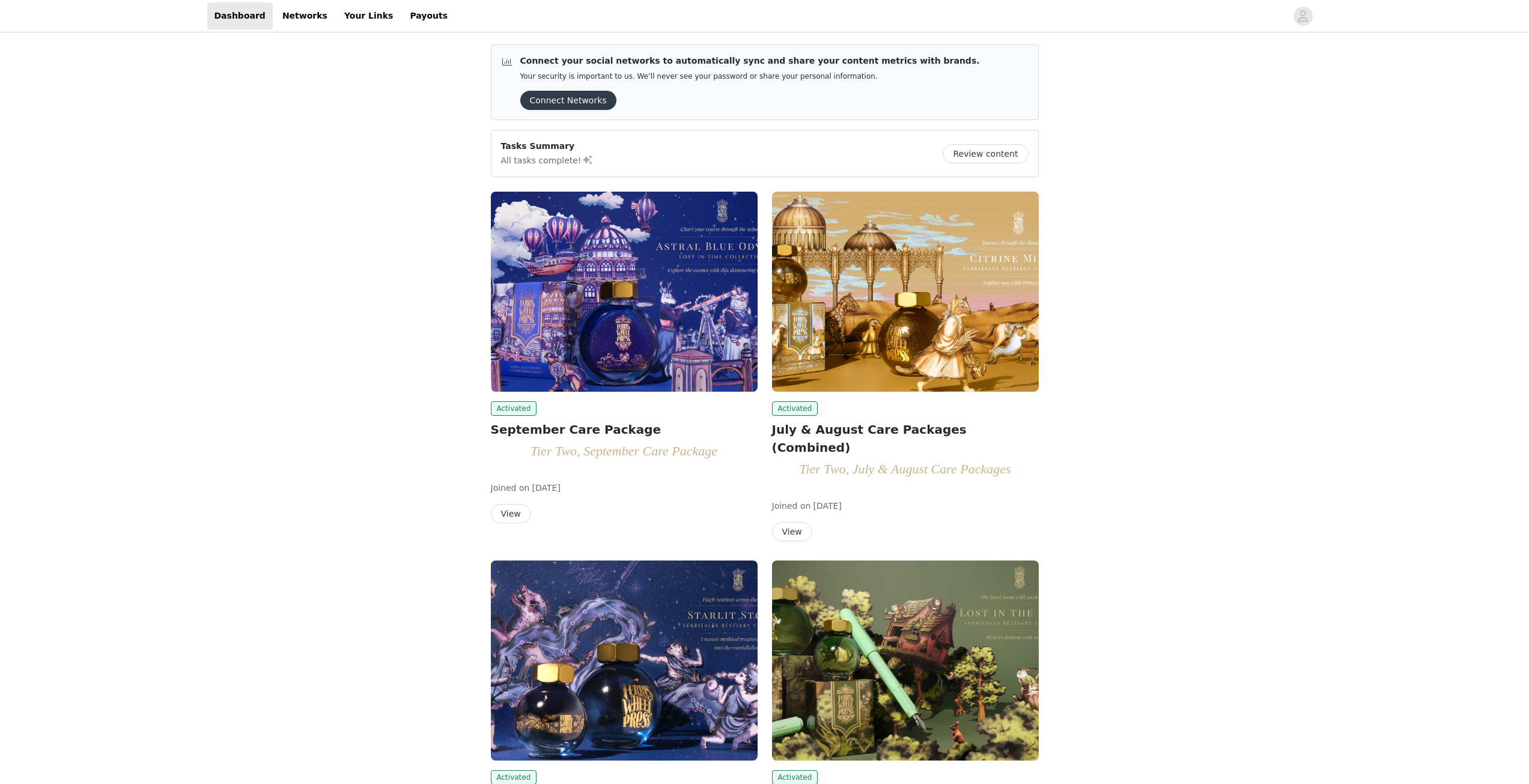
click at [512, 513] on button "View" at bounding box center [511, 513] width 40 height 20
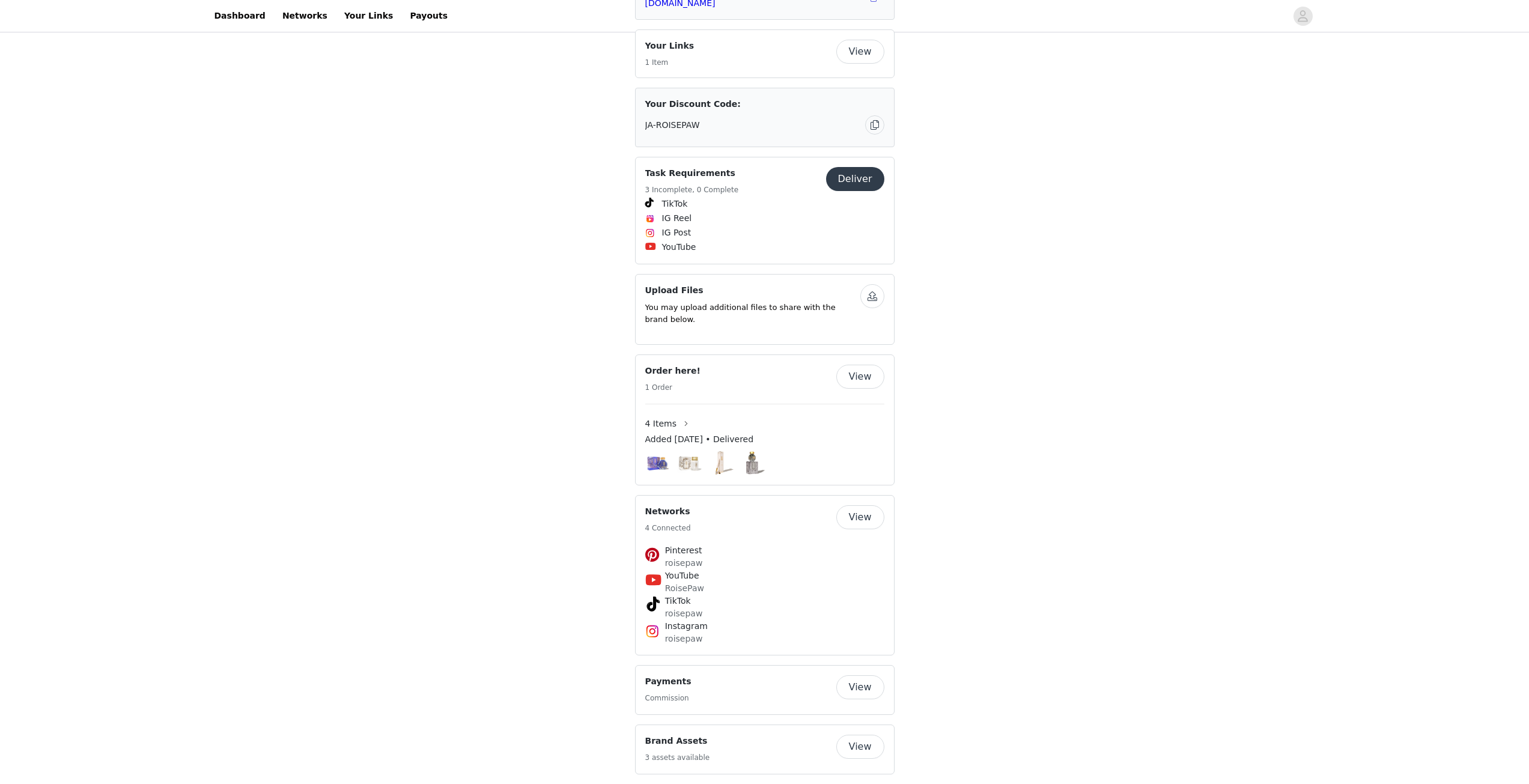
scroll to position [1682, 0]
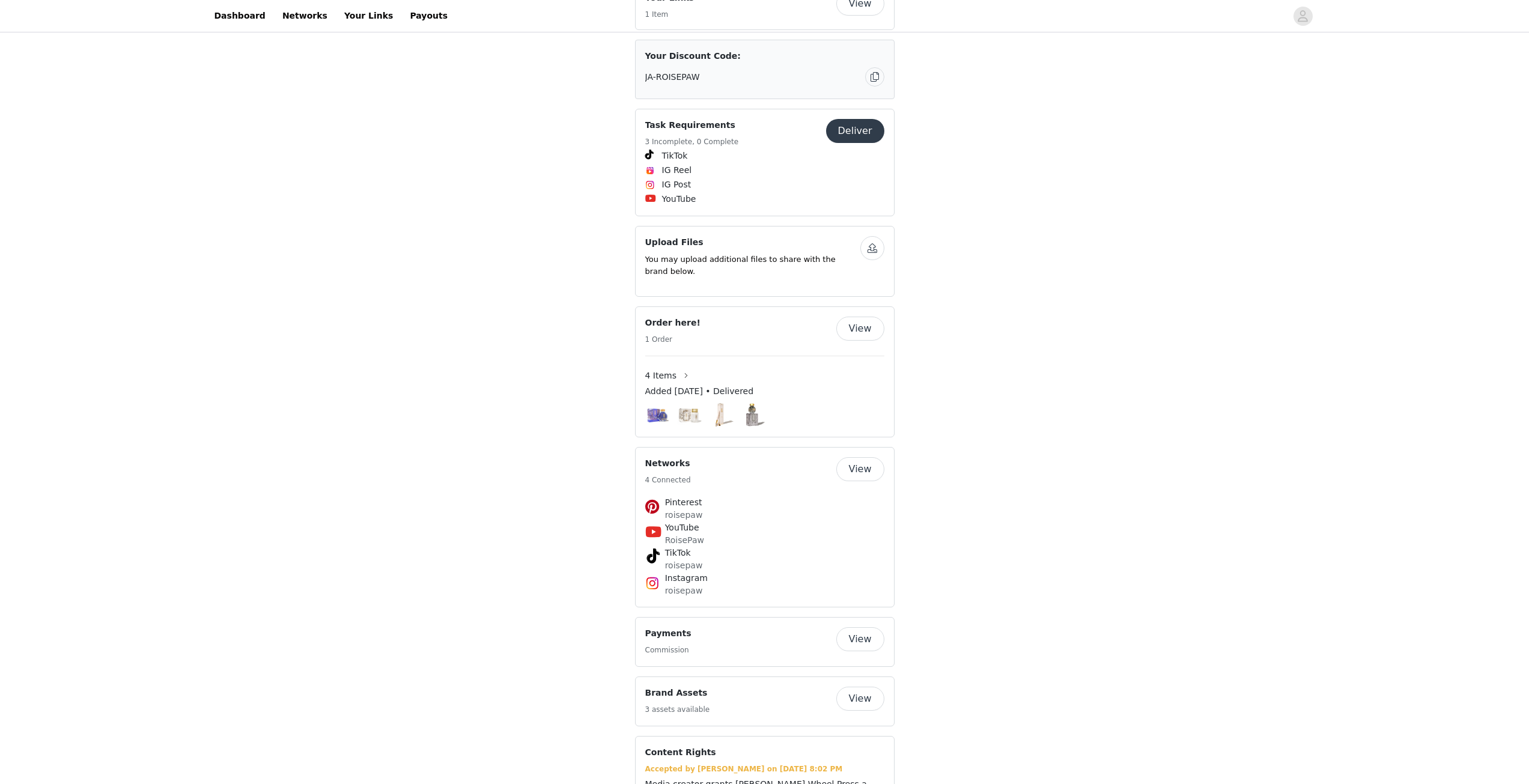
click at [660, 370] on span "4 Items" at bounding box center [661, 376] width 32 height 13
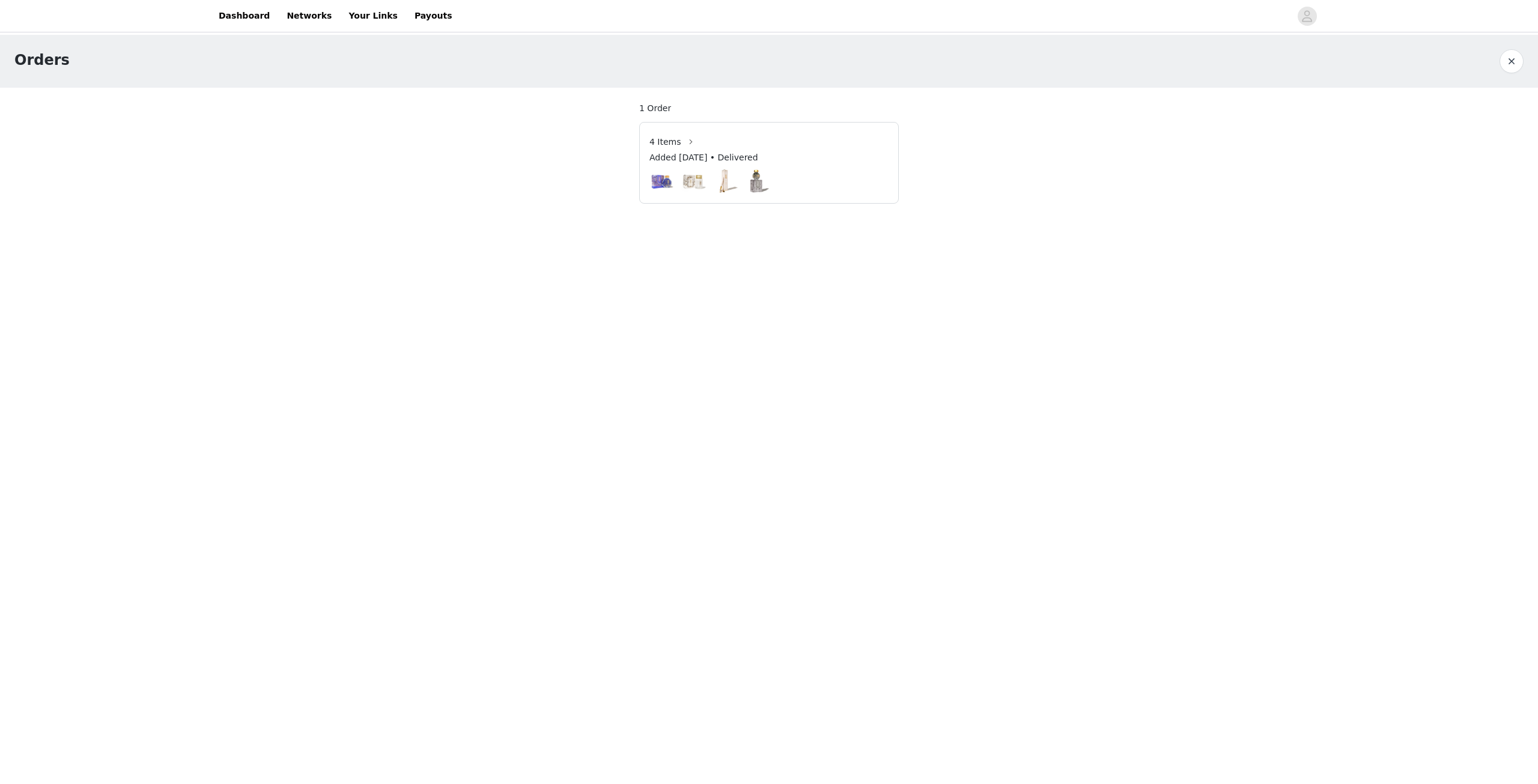
click at [667, 144] on span "4 Items" at bounding box center [665, 142] width 32 height 13
click at [673, 140] on span "4 Items" at bounding box center [665, 142] width 32 height 13
click at [682, 143] on button "button" at bounding box center [691, 142] width 20 height 20
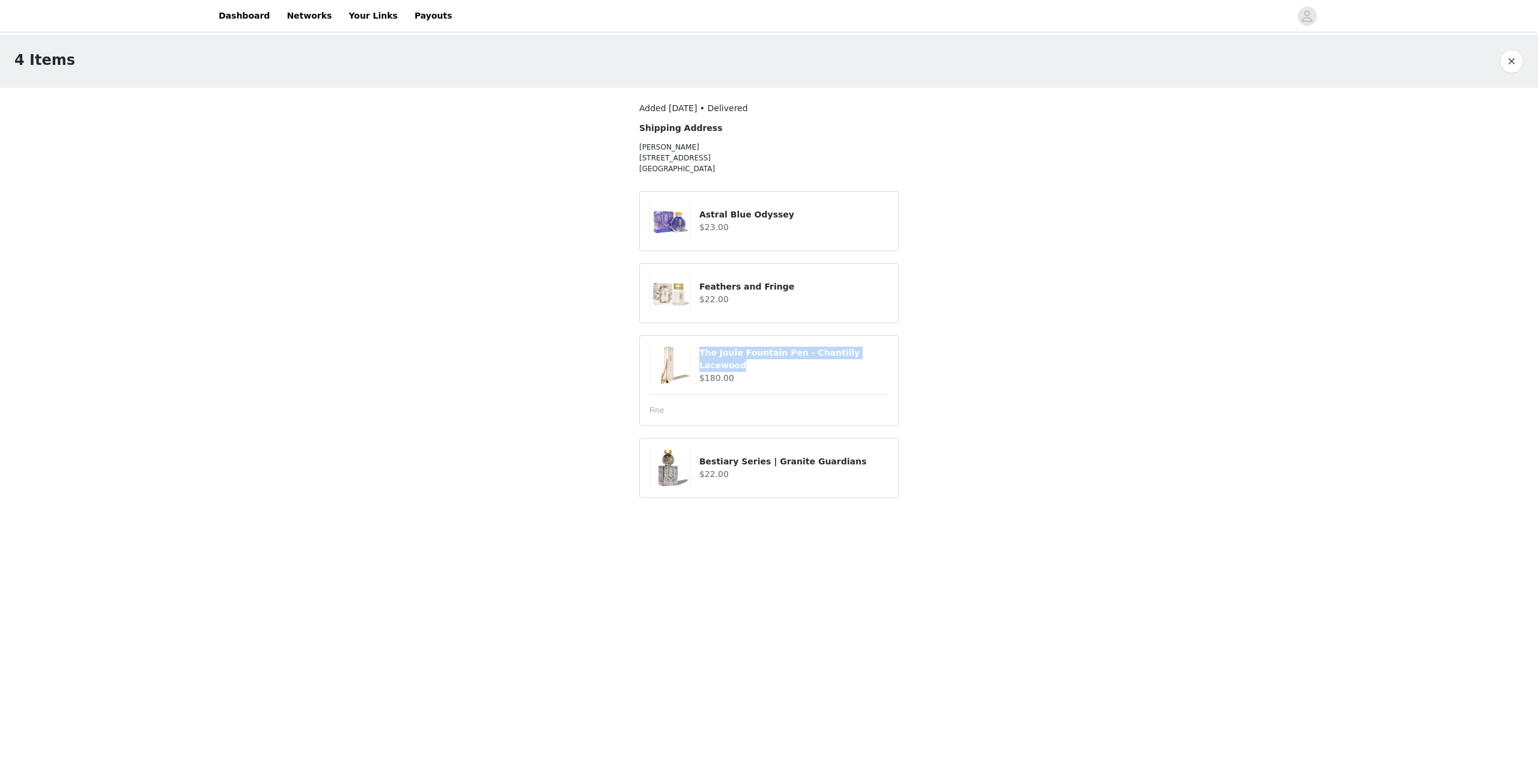
drag, startPoint x: 700, startPoint y: 357, endPoint x: 894, endPoint y: 357, distance: 194.0
click at [894, 357] on article "The Joule Fountain Pen - Chantilly Lacewood $180.00 Fine" at bounding box center [769, 380] width 259 height 91
copy h4 "The Joule Fountain Pen - Chantilly Lacewood"
click at [245, 18] on link "Dashboard" at bounding box center [244, 16] width 66 height 27
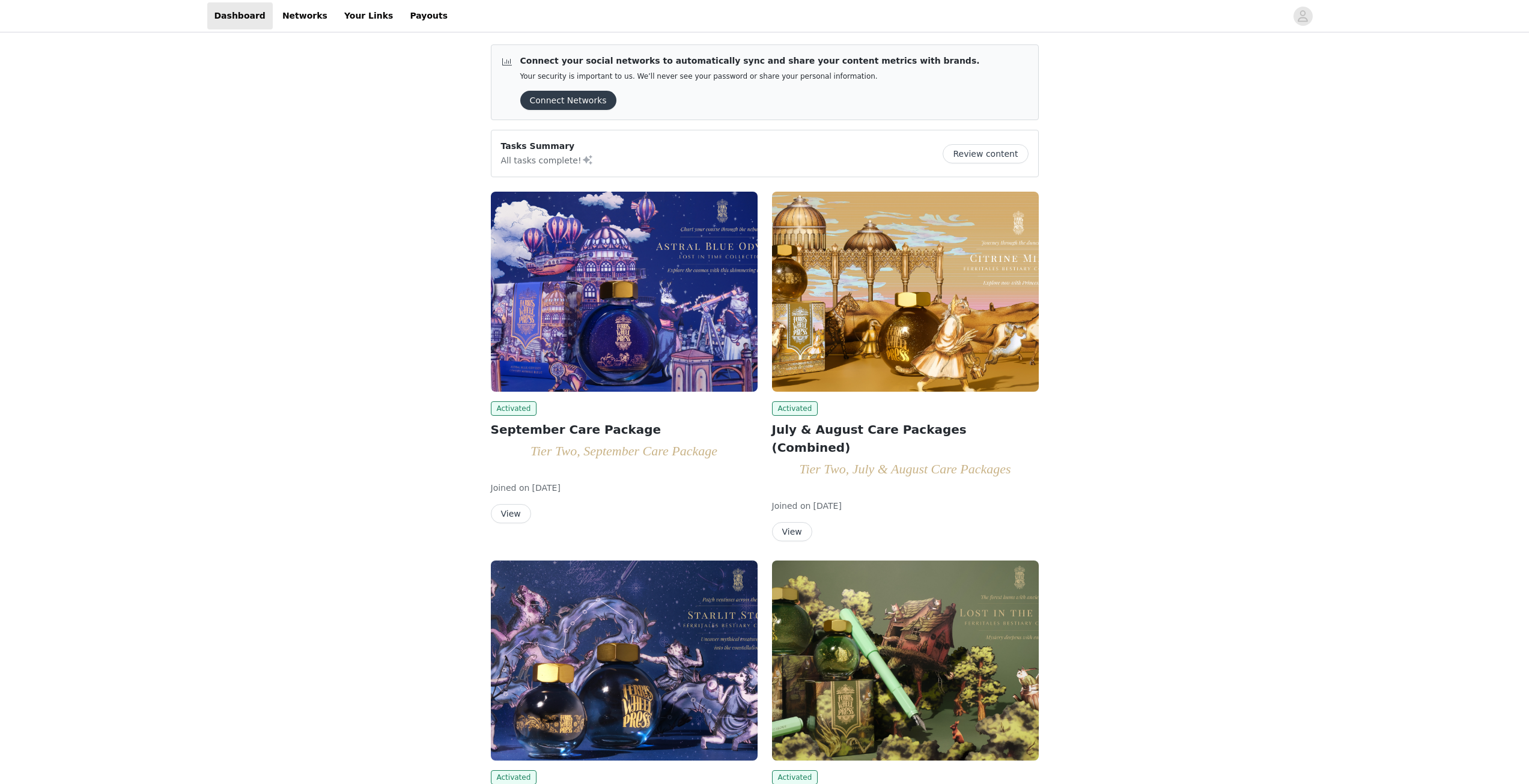
click at [519, 511] on button "View" at bounding box center [511, 513] width 40 height 20
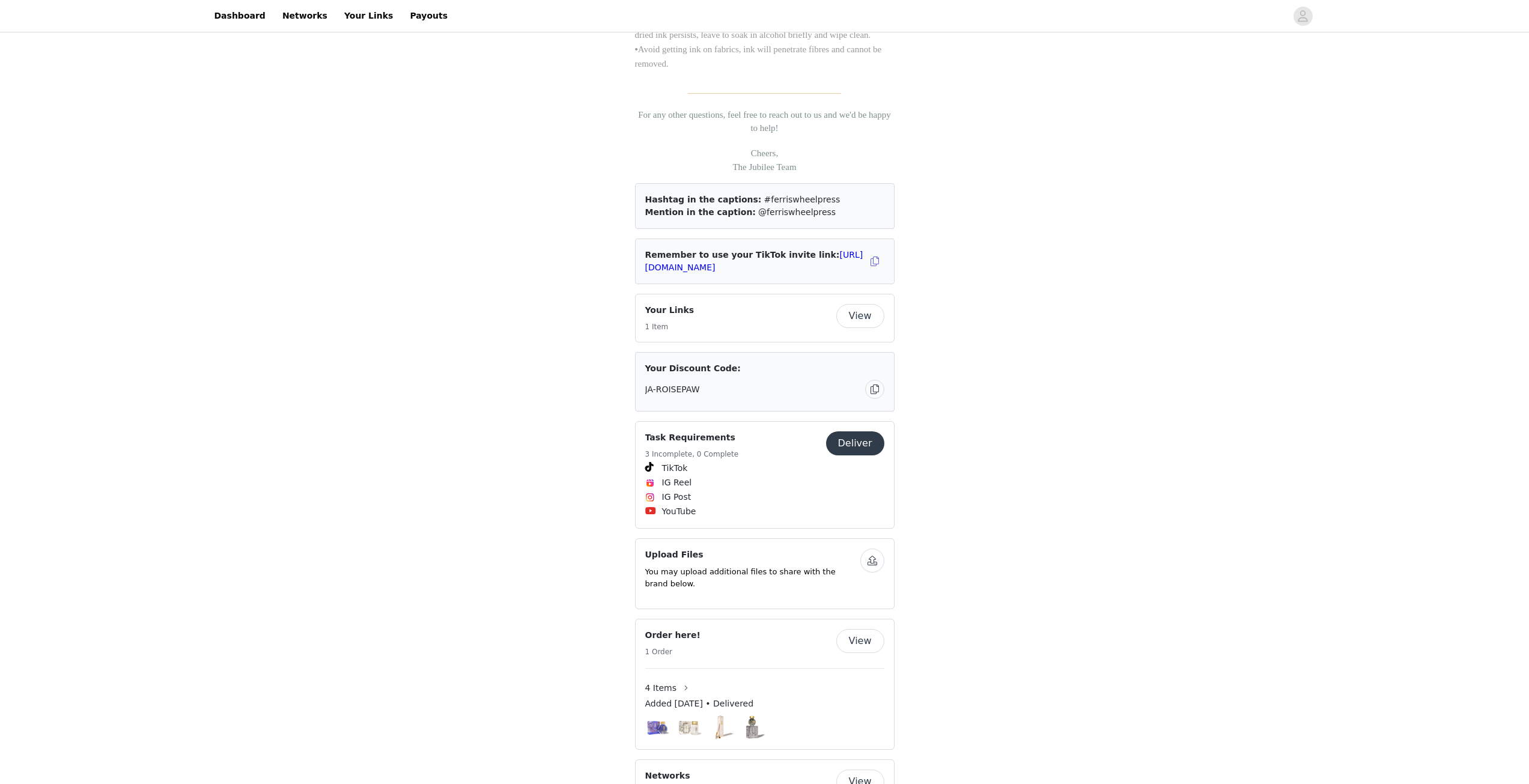
scroll to position [1340, 0]
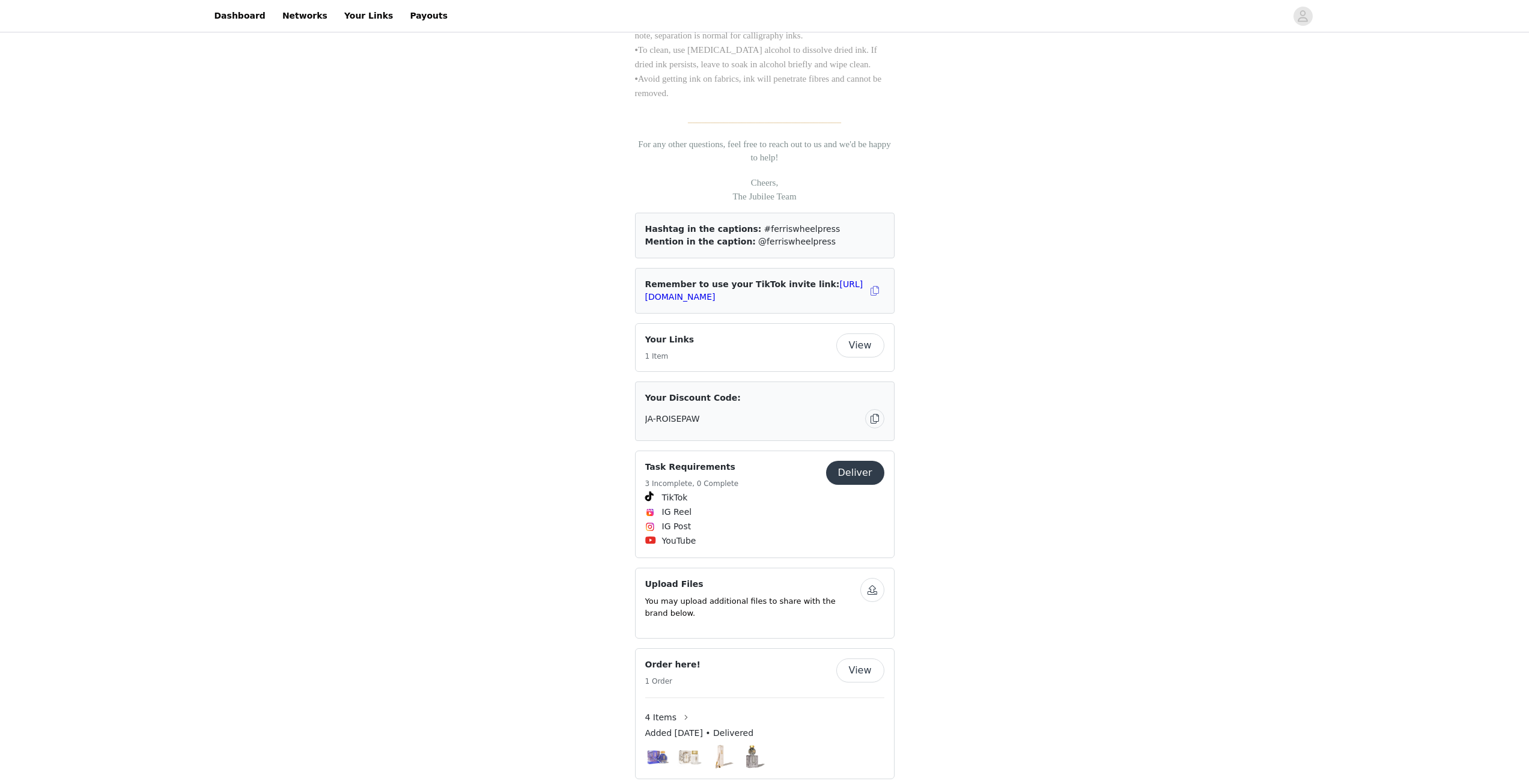
click at [866, 348] on button "View" at bounding box center [861, 345] width 48 height 24
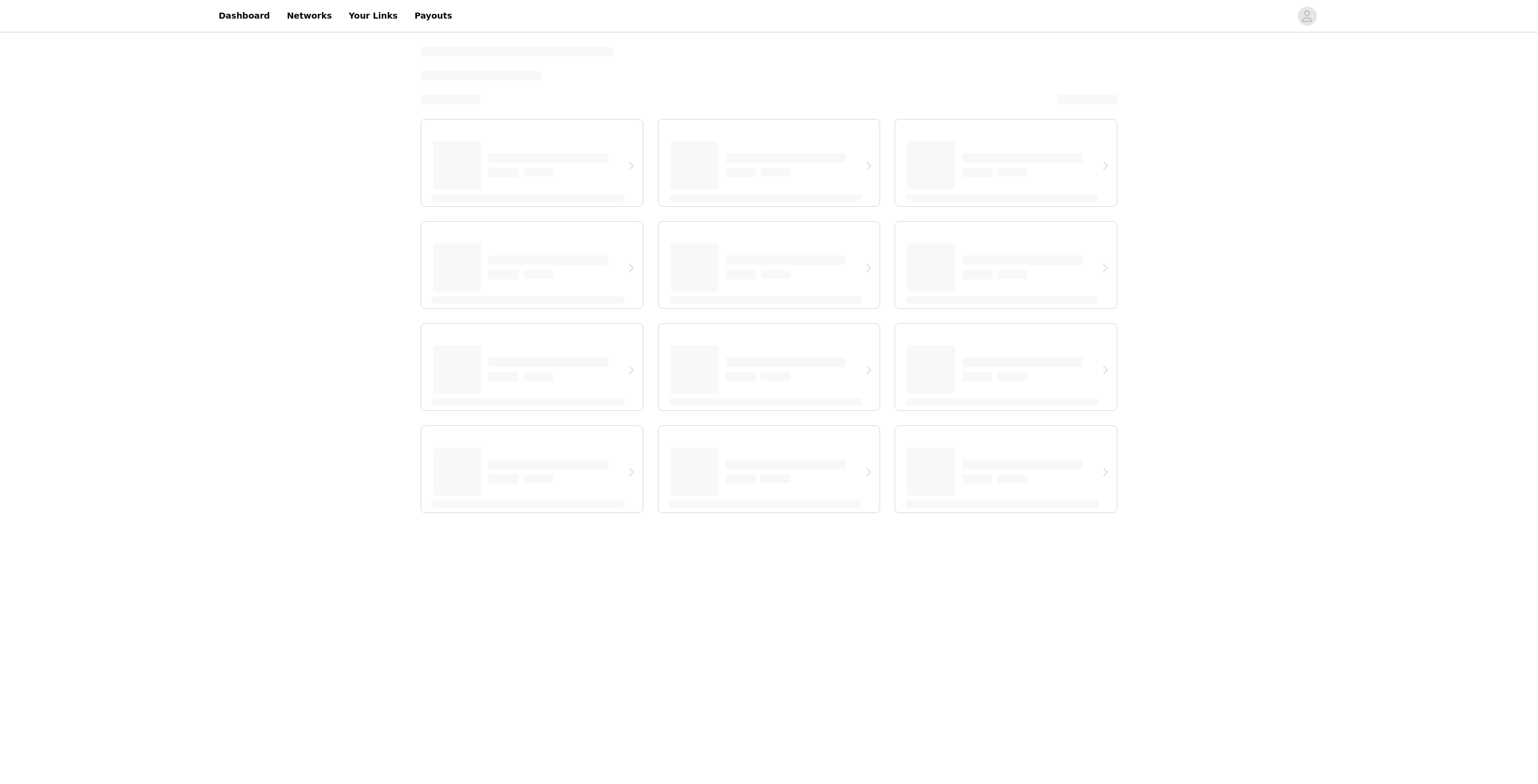
select select "12"
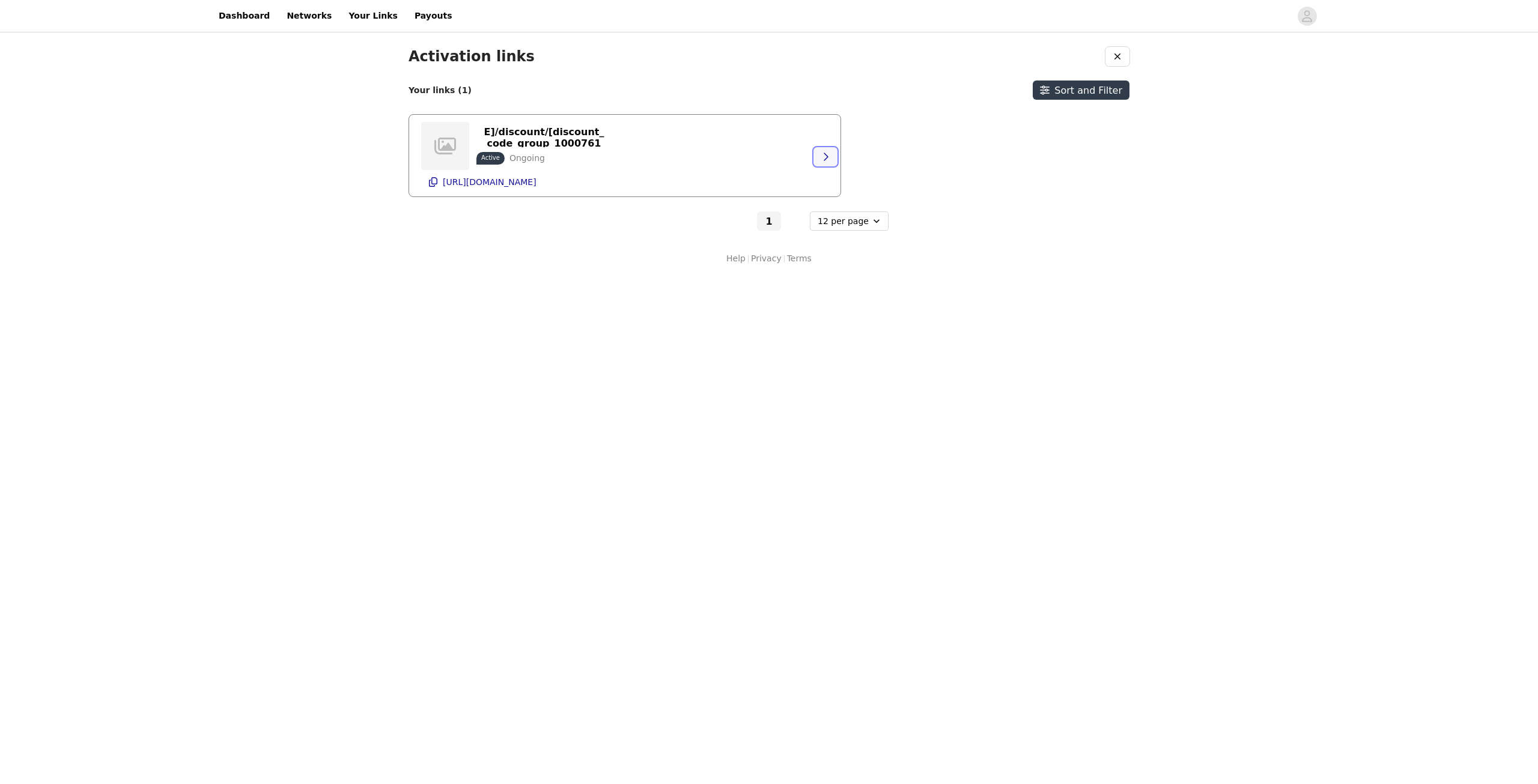
click at [826, 153] on icon "button" at bounding box center [825, 156] width 9 height 9
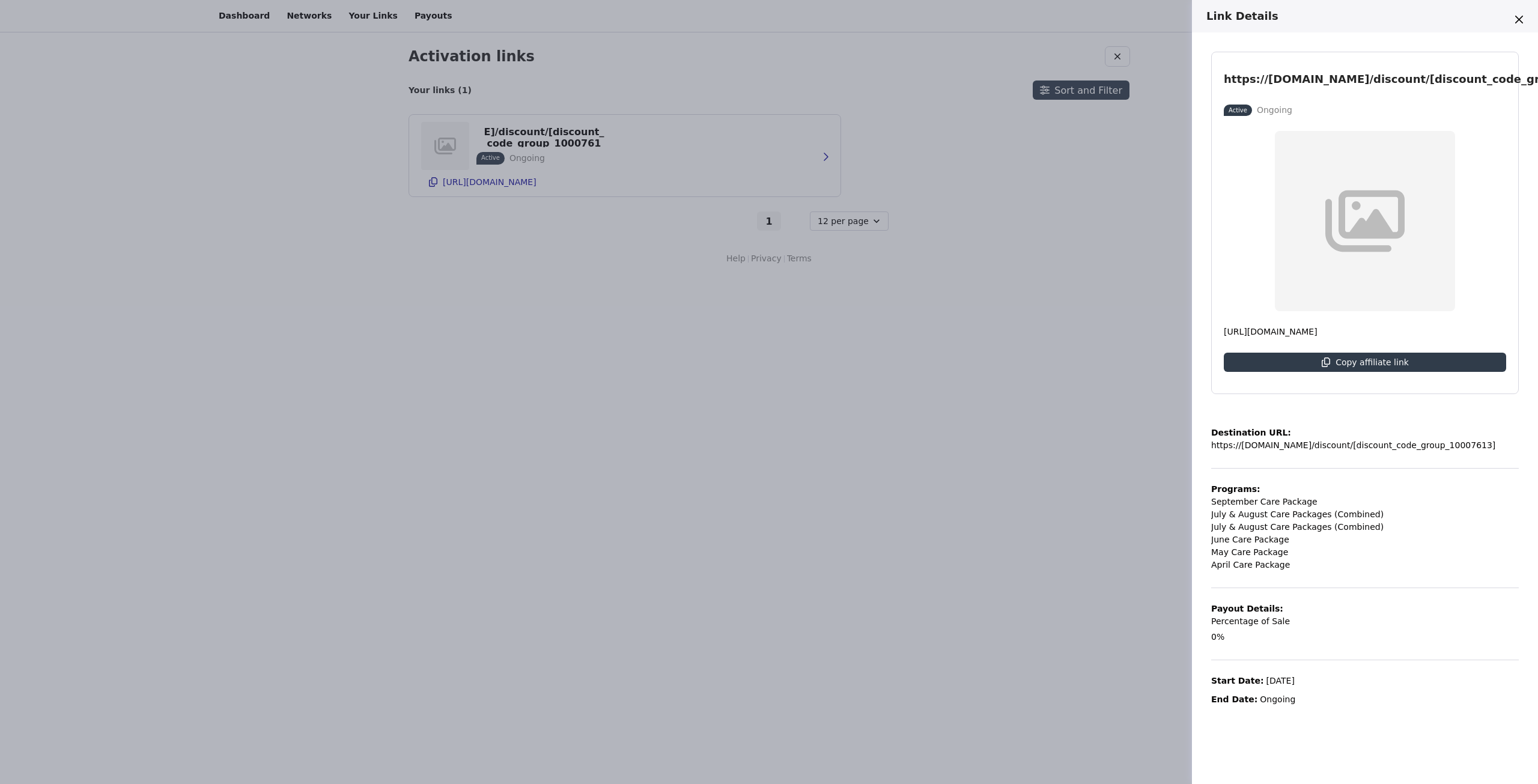
click at [906, 513] on div "Link Details https://www.ferriswheelpress.com/discount/[discount_code_group_100…" at bounding box center [769, 392] width 1538 height 784
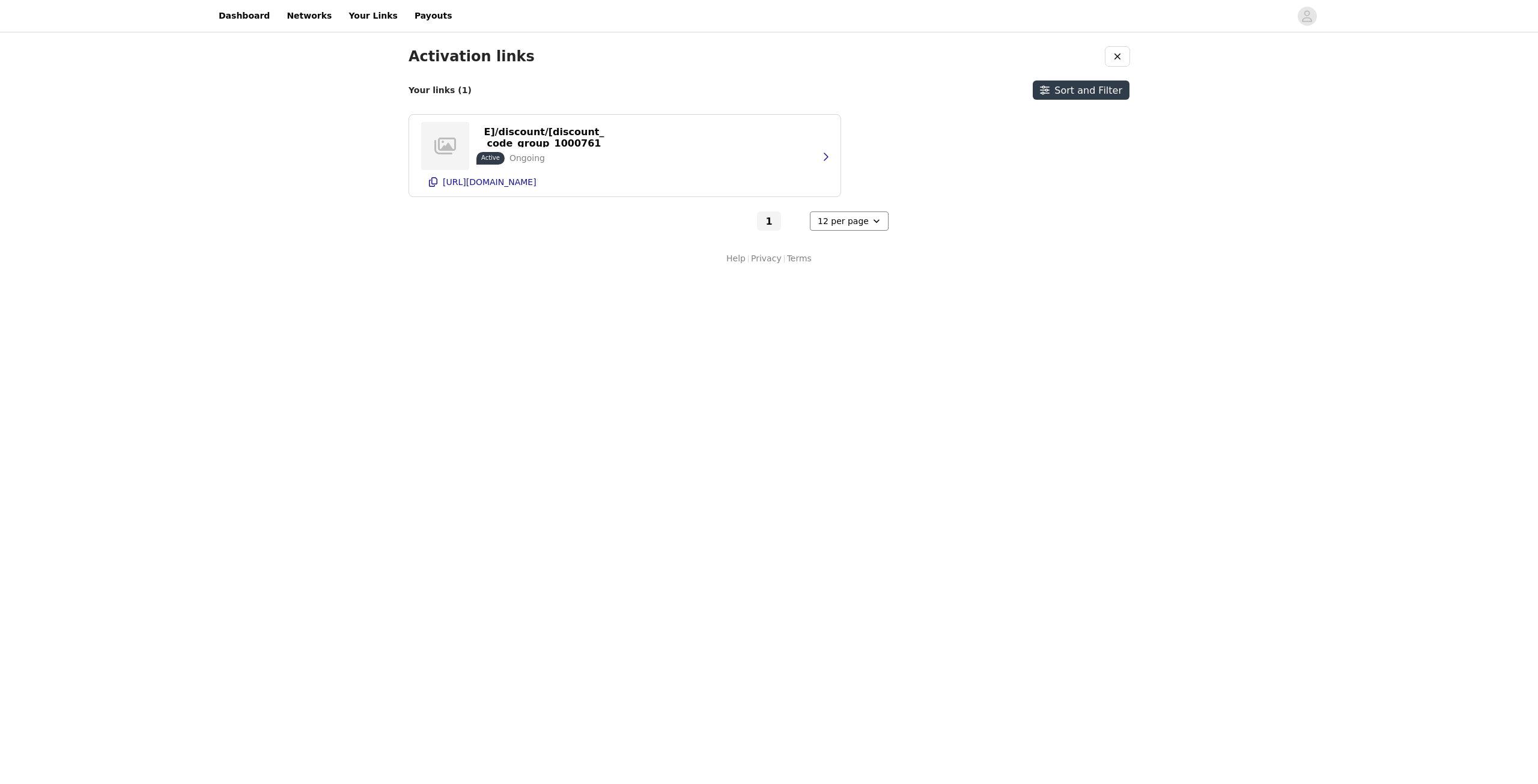
click at [864, 224] on select "6 per page 12 per page 24 per page" at bounding box center [849, 221] width 79 height 20
click at [869, 222] on select "6 per page 12 per page 24 per page" at bounding box center [849, 221] width 79 height 20
click at [537, 183] on p "https://glnk.io/5wqpp/roisepaw" at bounding box center [489, 181] width 94 height 9
